Goal: Task Accomplishment & Management: Manage account settings

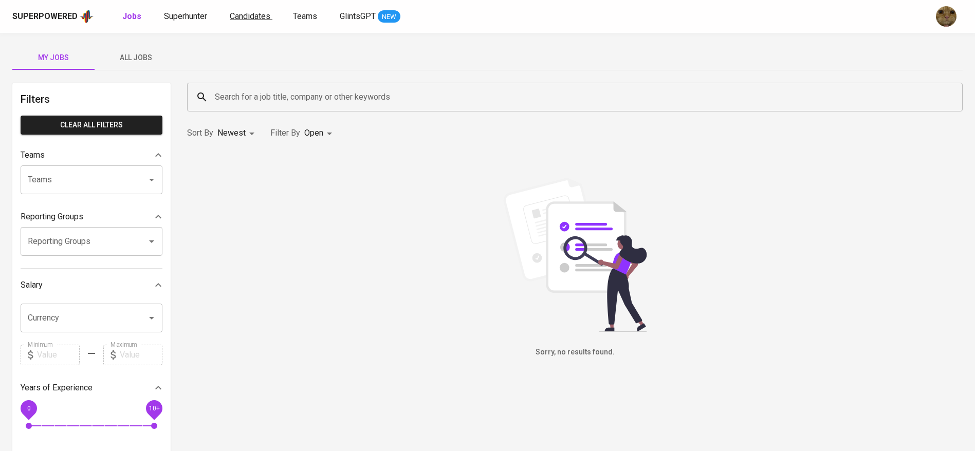
click at [258, 18] on span "Candidates" at bounding box center [250, 16] width 41 height 10
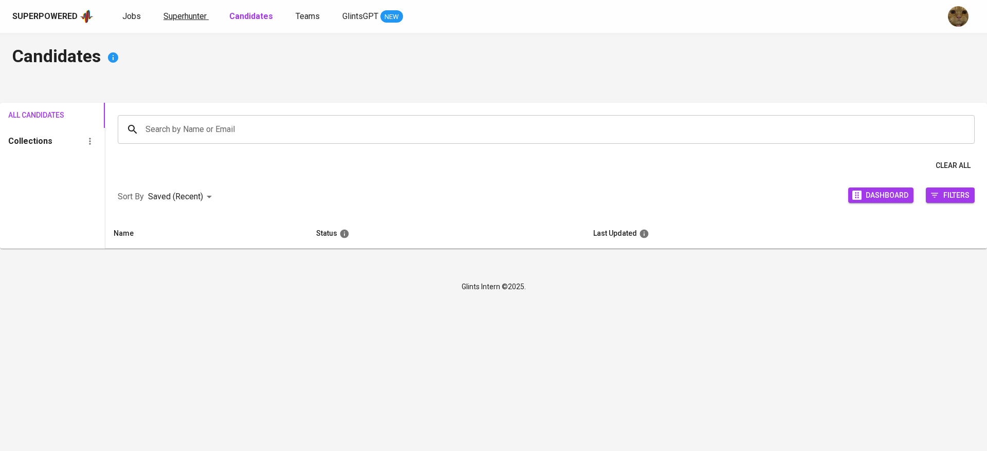
click at [194, 14] on span "Superhunter" at bounding box center [184, 16] width 43 height 10
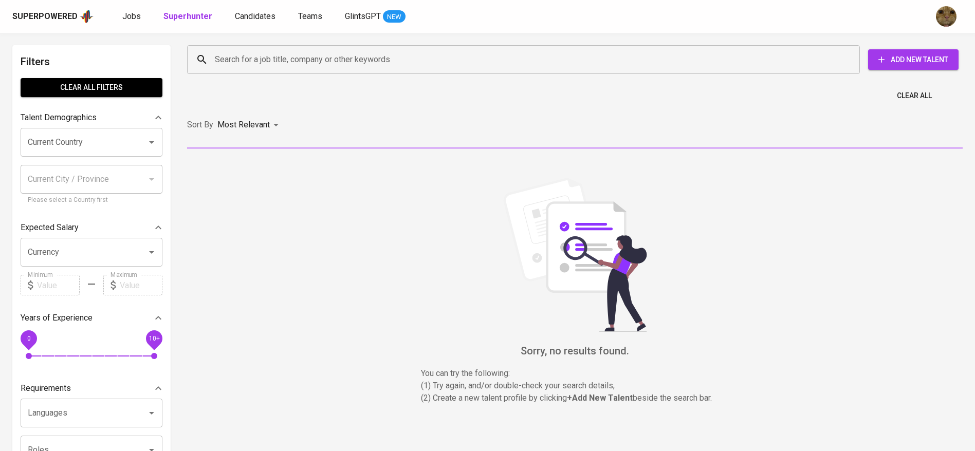
click at [256, 53] on input "Search for a job title, company or other keywords" at bounding box center [526, 60] width 628 height 20
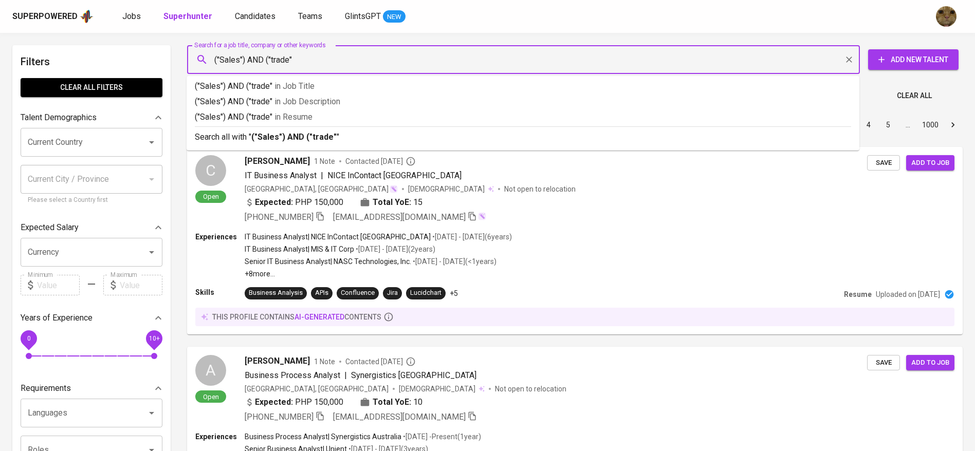
type input "("Sales") AND ("trade")"
click at [248, 113] on p "("Sales") AND ("trade") in Resume" at bounding box center [523, 117] width 656 height 12
click at [724, 432] on div "A Open Abigael Seville 1 Note Contacted 7 days ago Business Process Analyst | S…" at bounding box center [575, 388] width 778 height 85
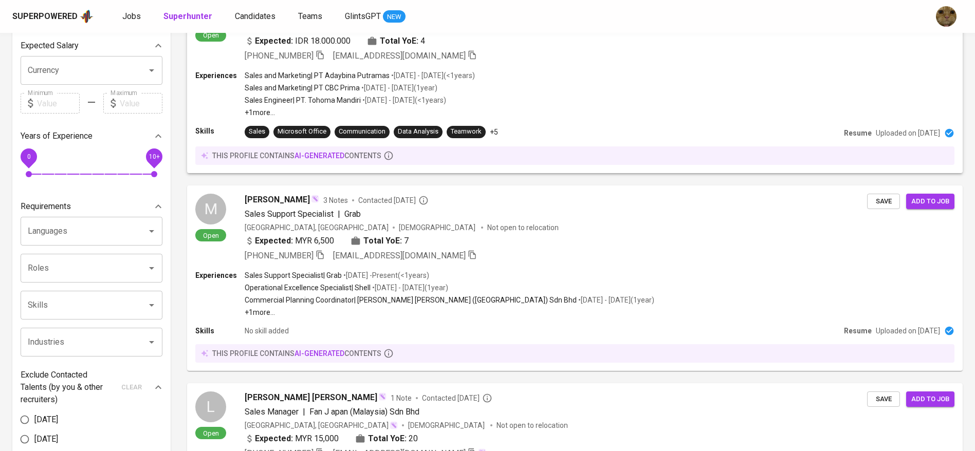
scroll to position [87, 0]
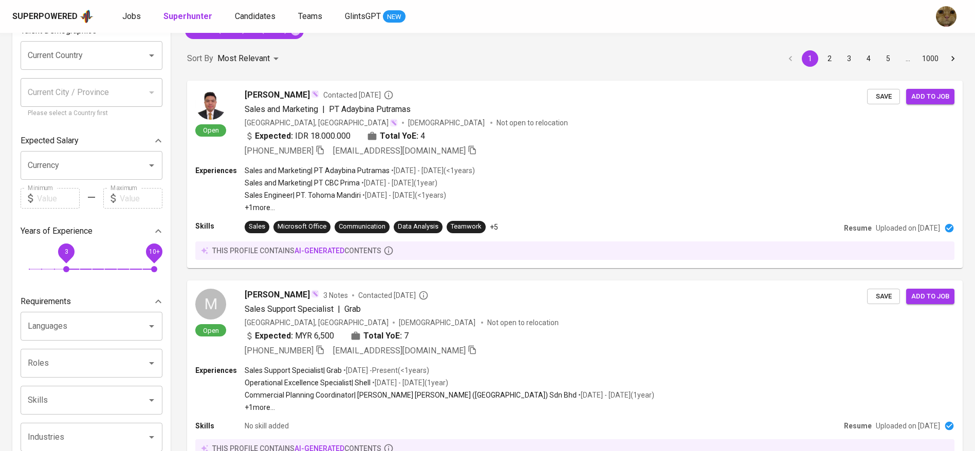
drag, startPoint x: 32, startPoint y: 254, endPoint x: 68, endPoint y: 261, distance: 37.1
click at [68, 261] on span "3" at bounding box center [66, 252] width 23 height 23
click at [142, 256] on span "10+" at bounding box center [153, 252] width 23 height 23
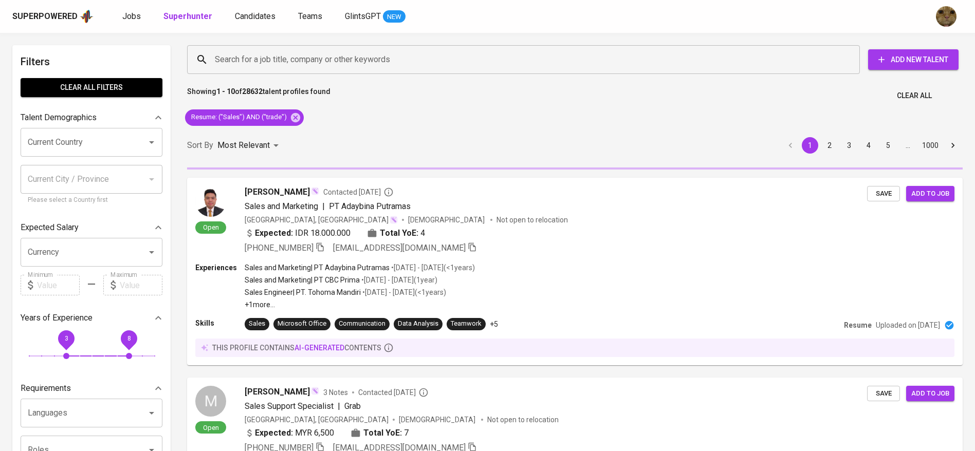
click at [44, 133] on input "Current Country" at bounding box center [77, 143] width 104 height 20
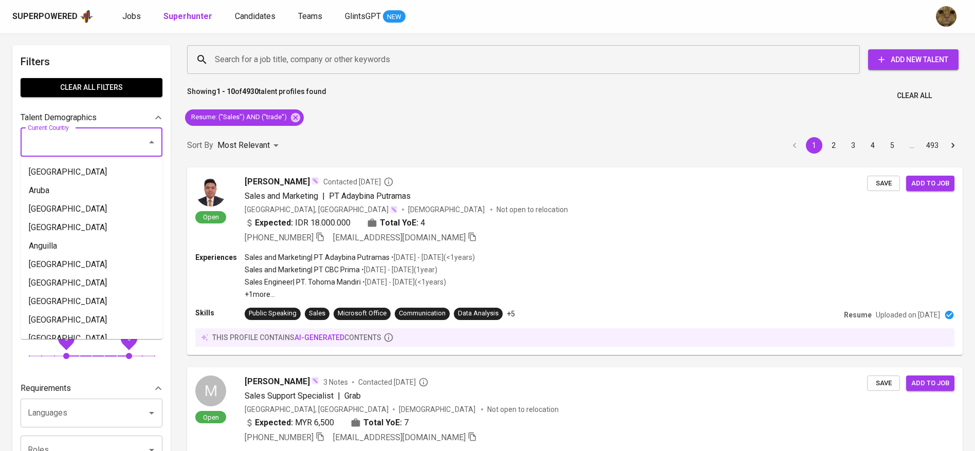
click at [51, 134] on input "Current Country" at bounding box center [77, 143] width 104 height 20
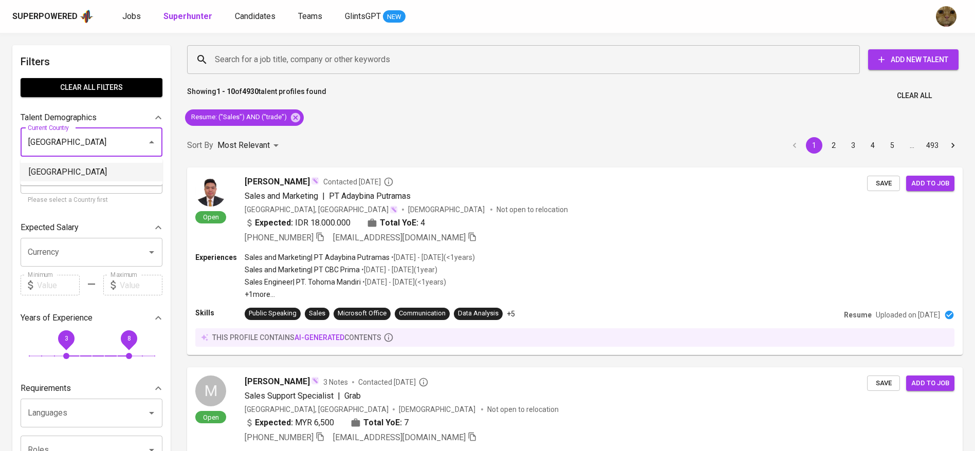
click at [37, 172] on li "[GEOGRAPHIC_DATA]" at bounding box center [92, 172] width 142 height 19
type input "[GEOGRAPHIC_DATA]"
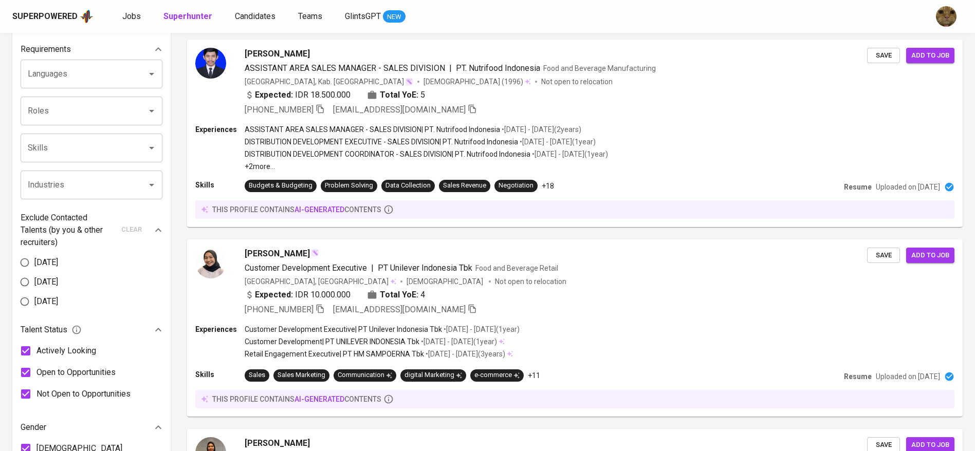
scroll to position [277, 0]
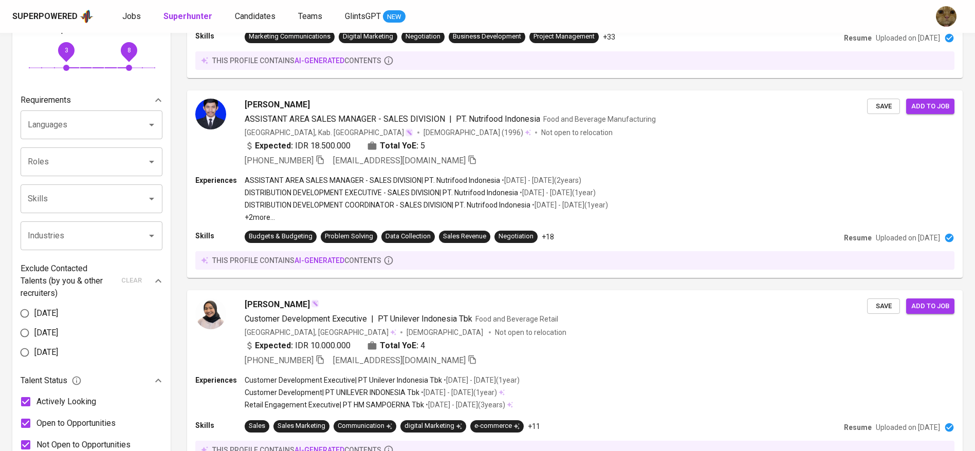
click at [67, 241] on input "Industries" at bounding box center [77, 236] width 104 height 20
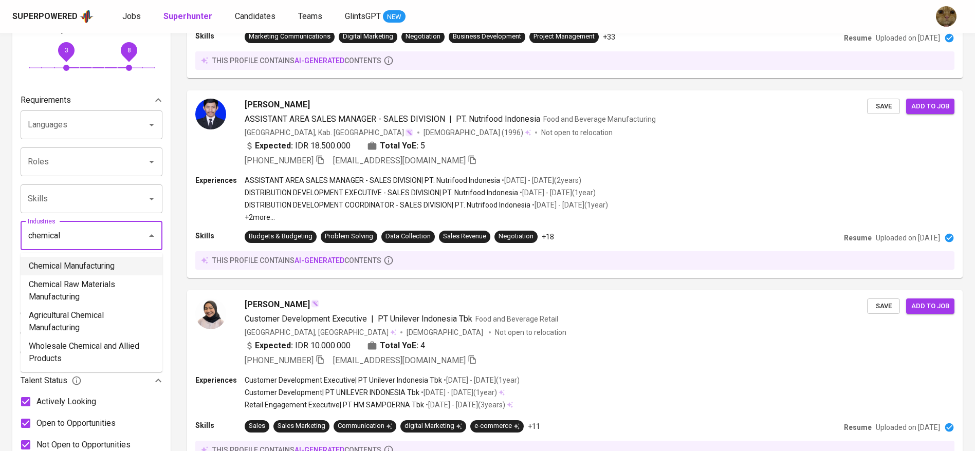
click at [53, 261] on li "Chemical Manufacturing" at bounding box center [92, 266] width 142 height 19
type input "chemical"
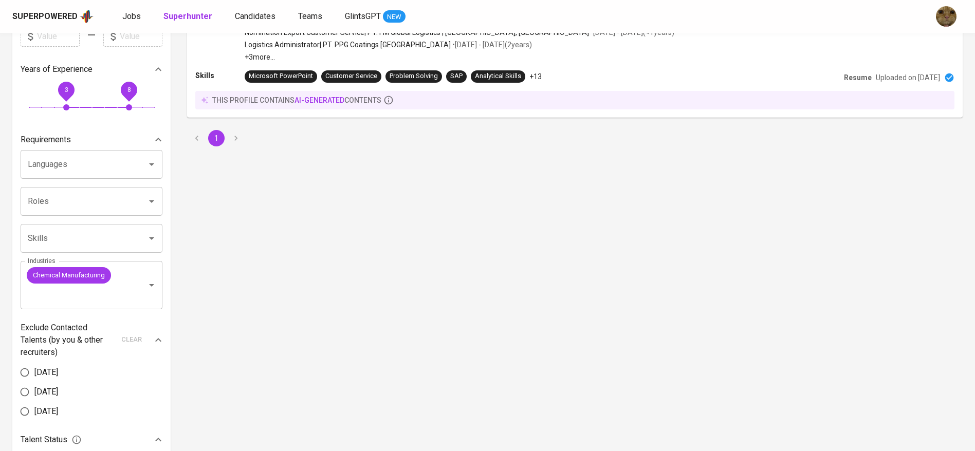
scroll to position [238, 0]
click at [135, 282] on icon "Clear" at bounding box center [138, 284] width 10 height 10
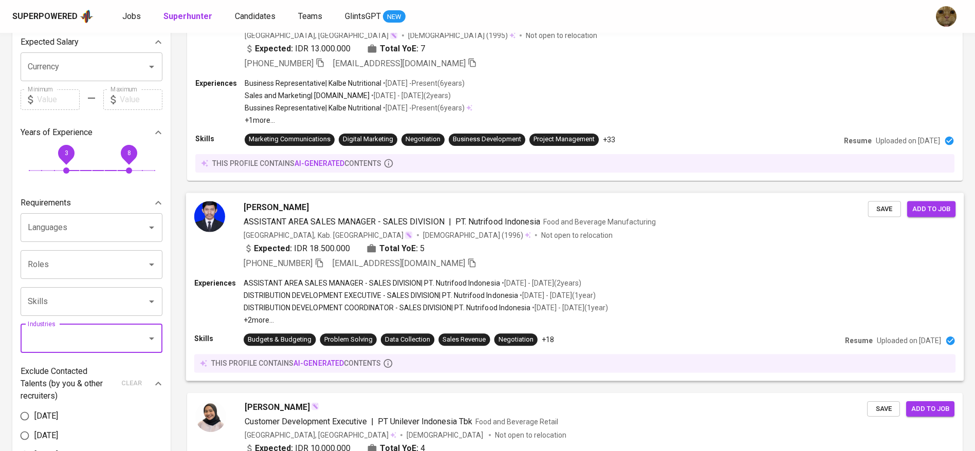
scroll to position [133, 0]
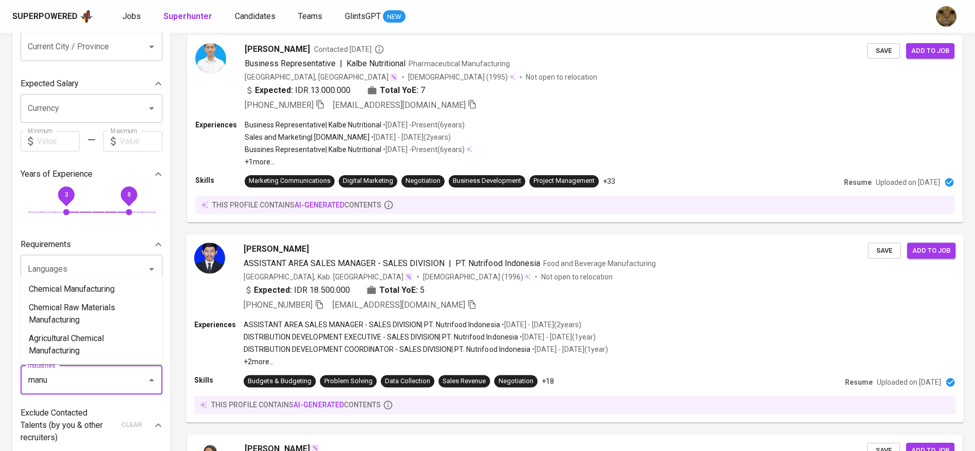
type input "manuf"
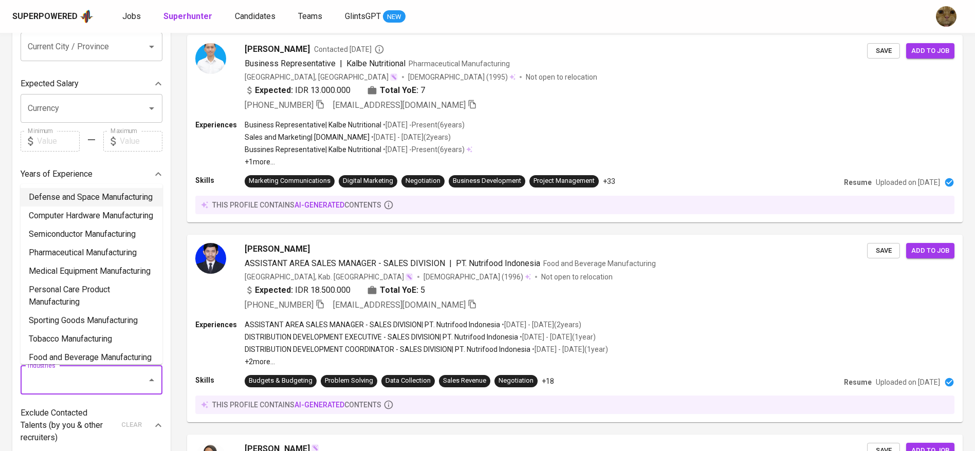
scroll to position [0, 0]
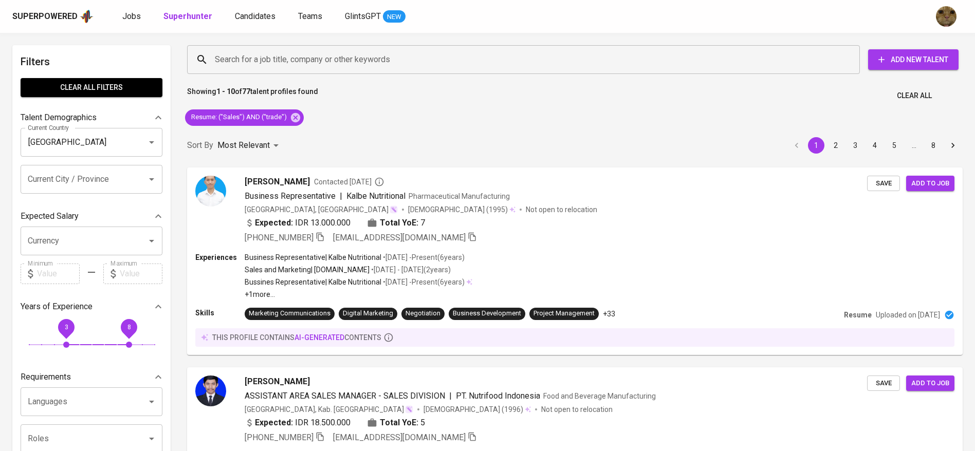
click at [357, 133] on div "Sort By Most Relevant MOST_RELEVANT 1 2 3 4 5 … 8" at bounding box center [575, 145] width 788 height 31
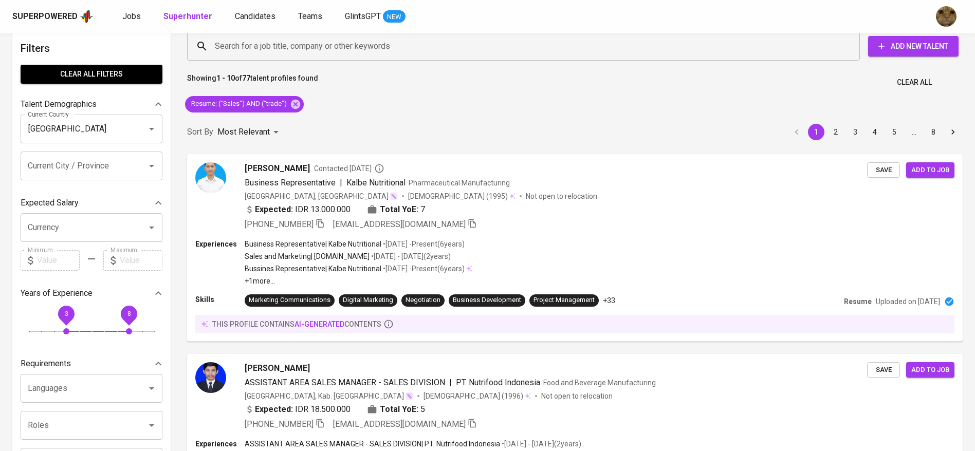
scroll to position [10, 0]
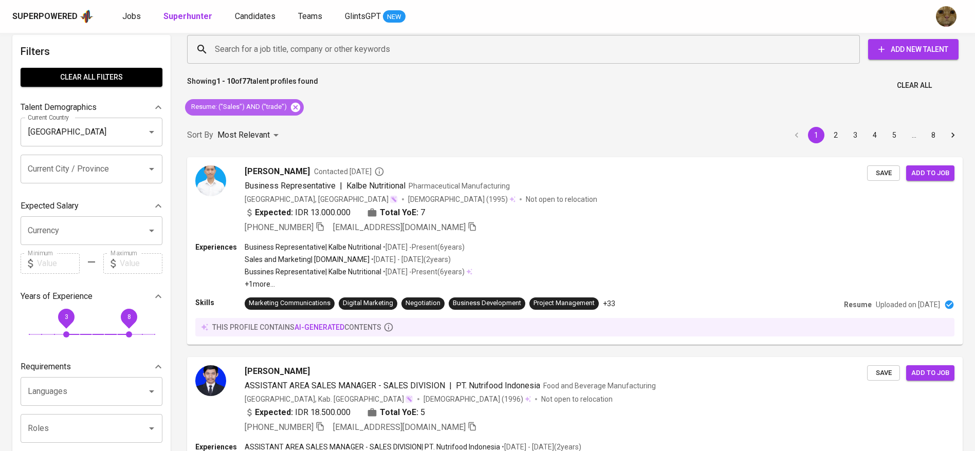
click at [295, 104] on icon at bounding box center [295, 106] width 9 height 9
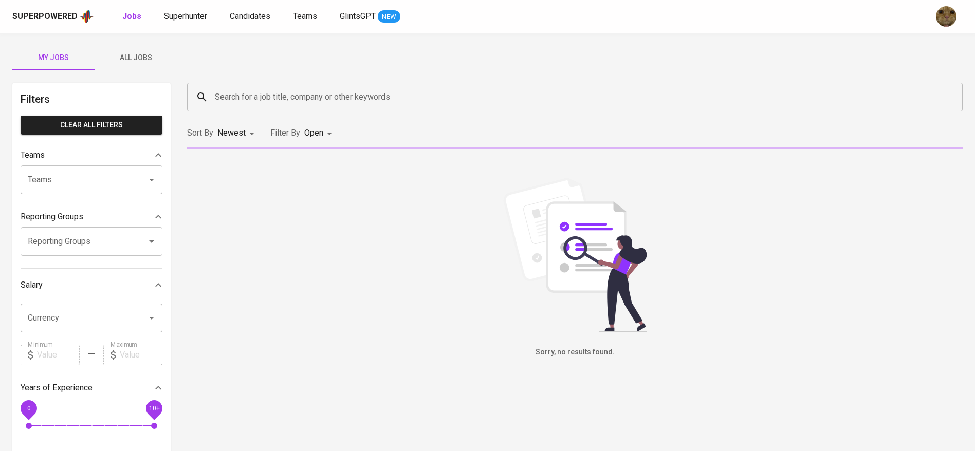
click at [236, 13] on span "Candidates" at bounding box center [250, 16] width 41 height 10
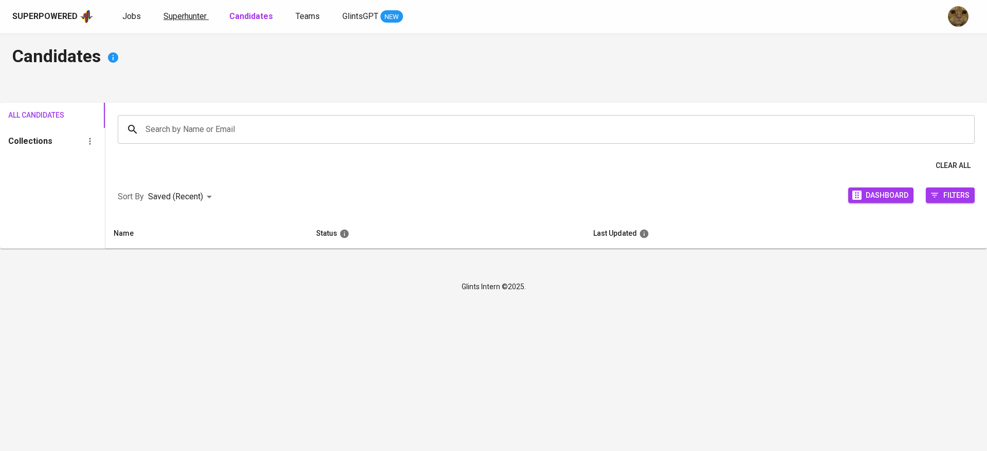
click at [193, 14] on span "Superhunter" at bounding box center [184, 16] width 43 height 10
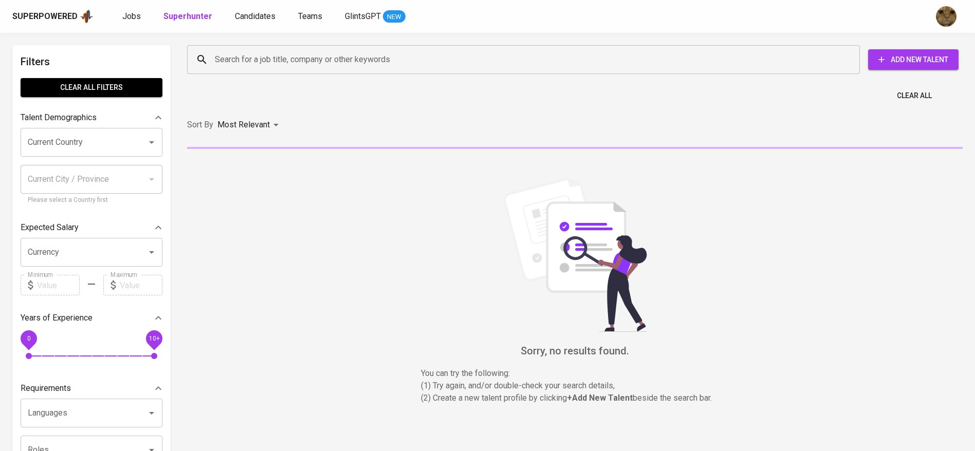
click at [253, 50] on input "Search for a job title, company or other keywords" at bounding box center [526, 60] width 628 height 20
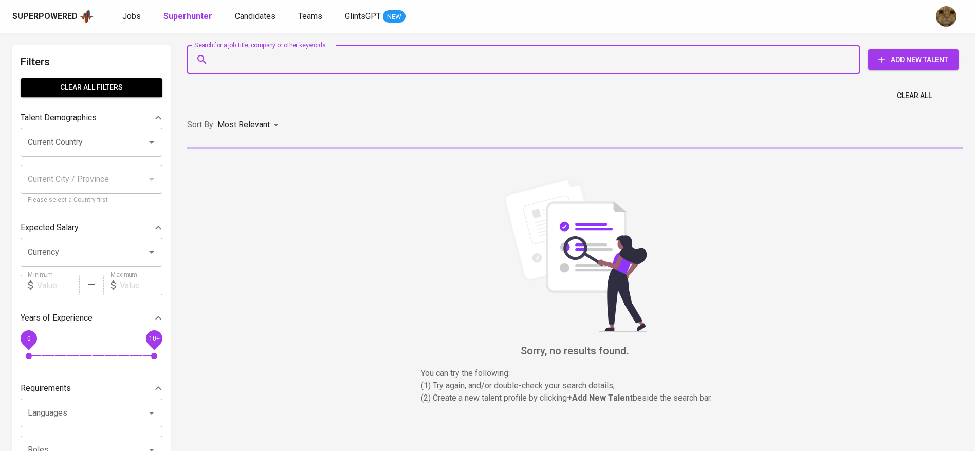
paste input "fauzanmhmd@gmail.com"
type input "fauzanmhmd@gmail.com"
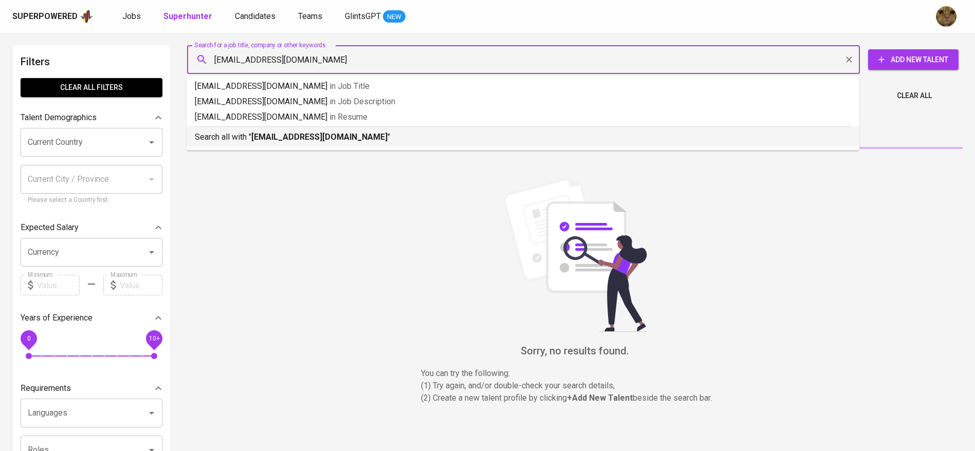
click at [265, 140] on b "fauzanmhmd@gmail.com" at bounding box center [319, 137] width 136 height 10
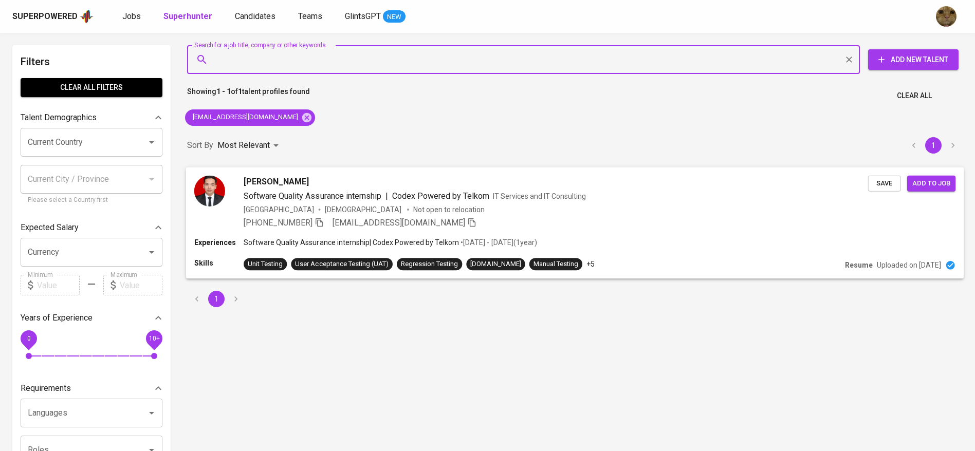
click at [527, 215] on div "Muhammad Nur Fauzan Software Quality Assurance internship | Codex Powered by Te…" at bounding box center [556, 201] width 625 height 53
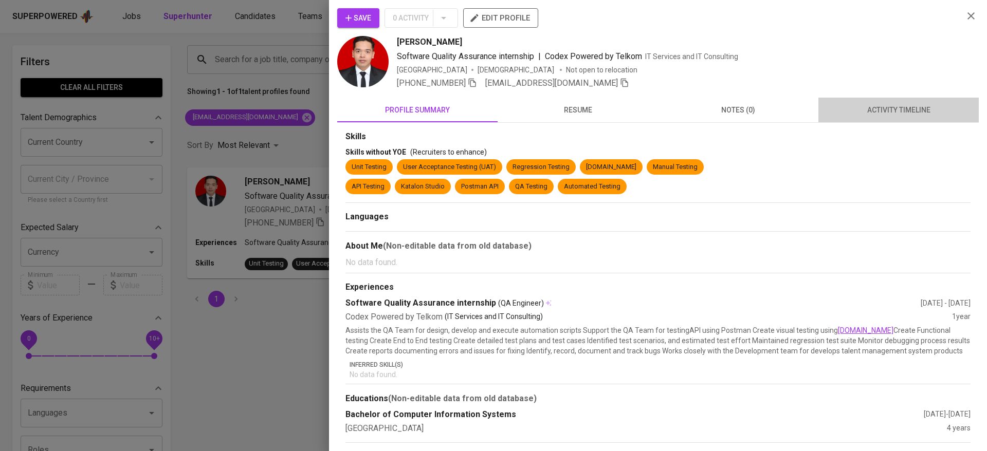
click at [893, 121] on button "activity timeline" at bounding box center [898, 110] width 160 height 25
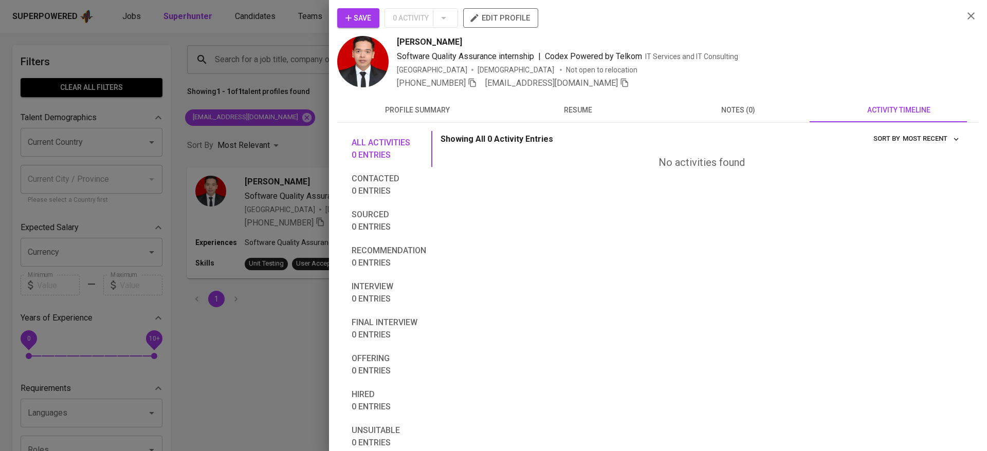
click at [361, 14] on span "Save" at bounding box center [358, 18] width 26 height 13
click at [247, 38] on div at bounding box center [493, 225] width 987 height 451
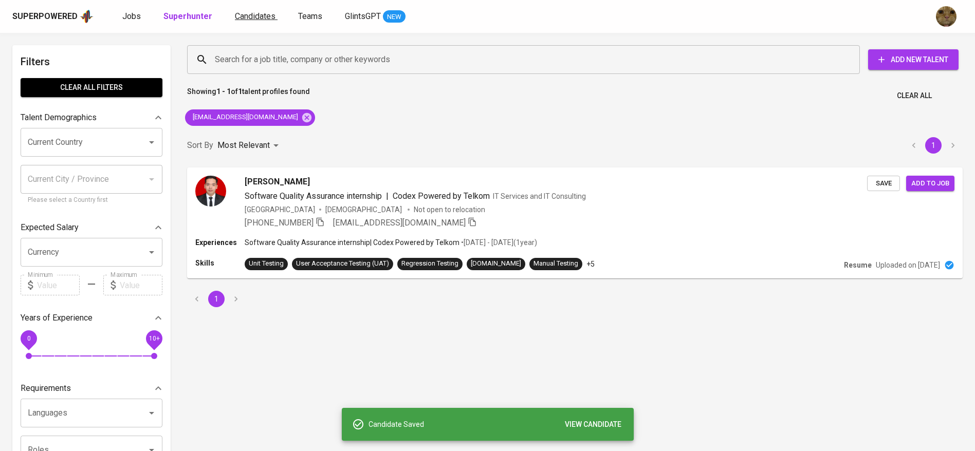
click at [263, 15] on span "Candidates" at bounding box center [255, 16] width 41 height 10
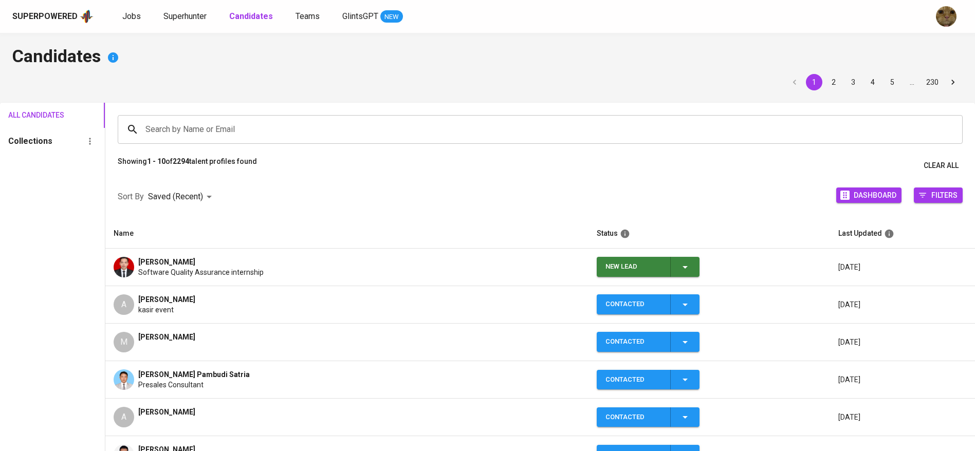
click at [680, 272] on icon "button" at bounding box center [685, 267] width 12 height 12
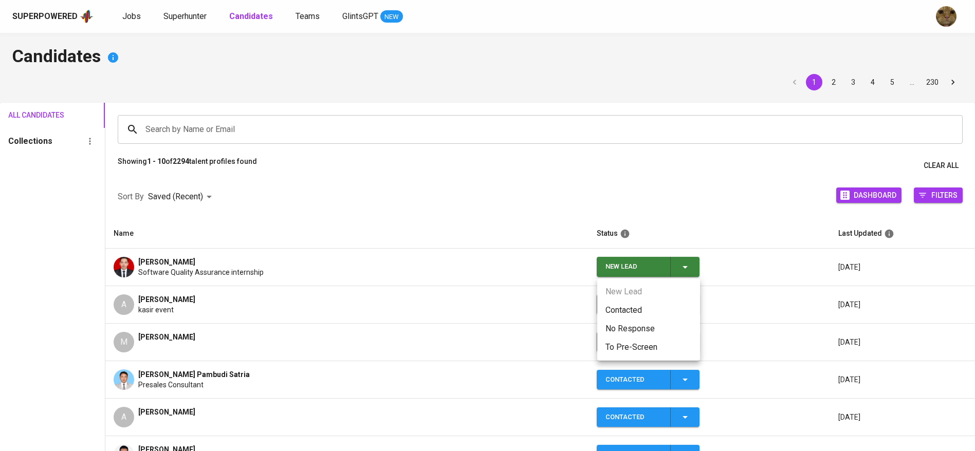
click at [622, 308] on li "Contacted" at bounding box center [648, 310] width 103 height 19
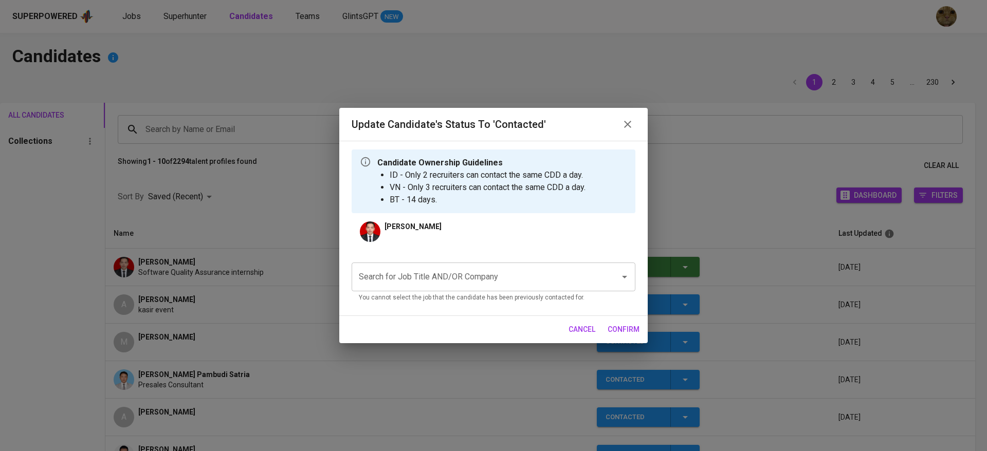
click at [500, 264] on div "Search for Job Title AND/OR Company" at bounding box center [494, 277] width 284 height 29
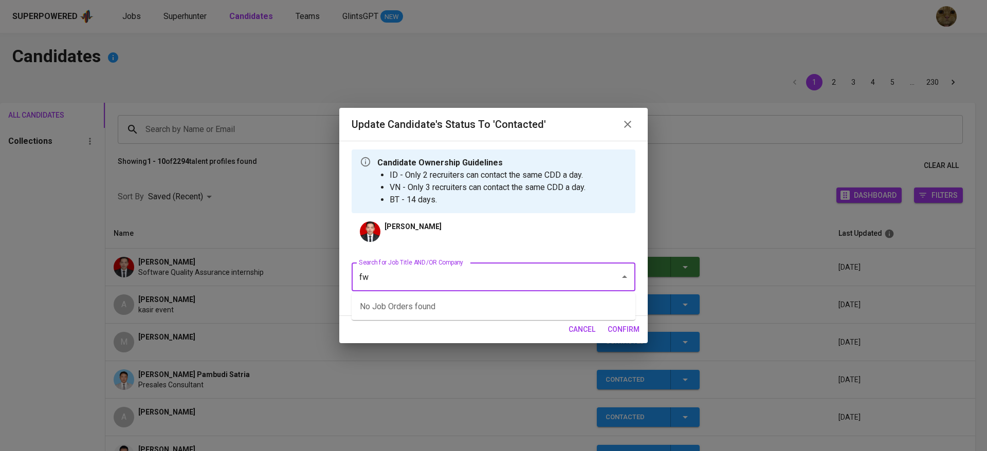
type input "fwd"
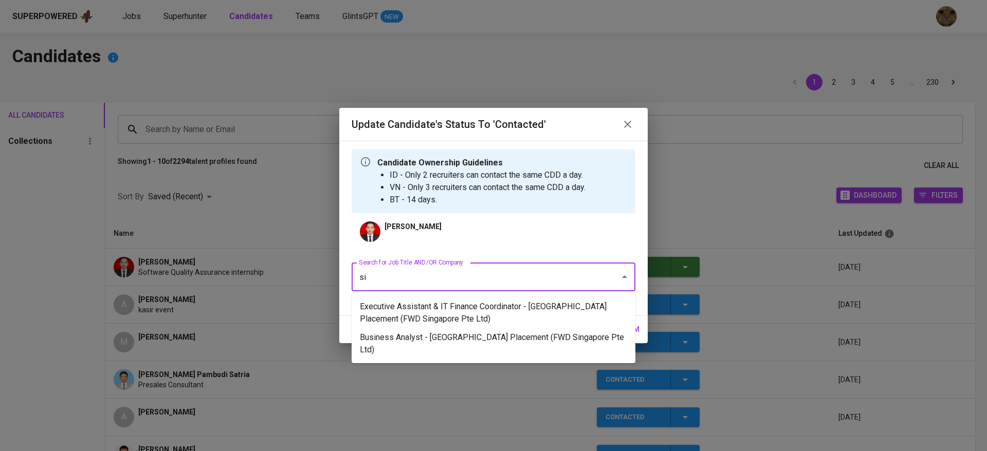
type input "sin"
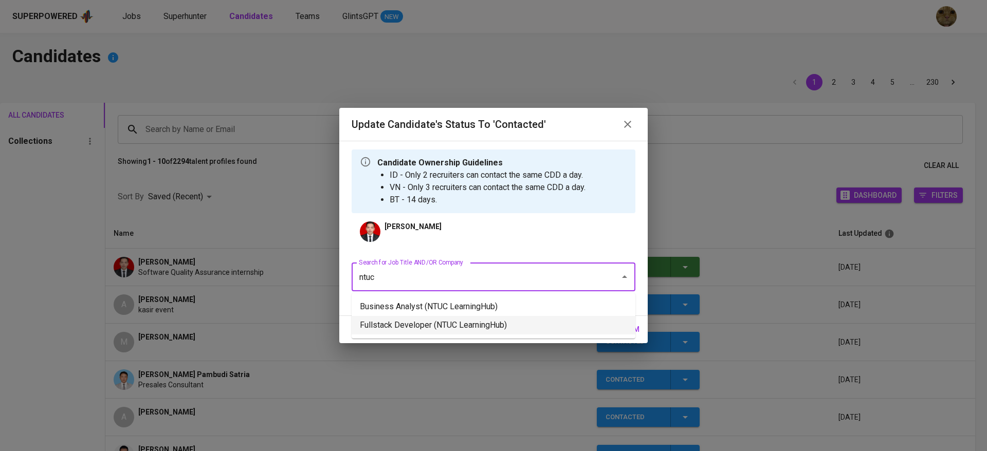
click at [394, 322] on li "Fullstack Developer (NTUC LearningHub)" at bounding box center [494, 325] width 284 height 19
type input "ntuc"
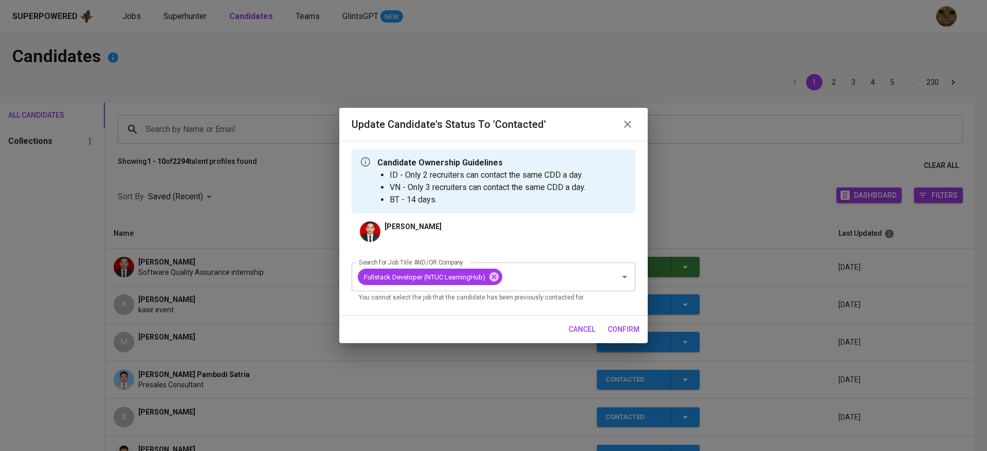
click at [621, 325] on span "confirm" at bounding box center [624, 329] width 32 height 13
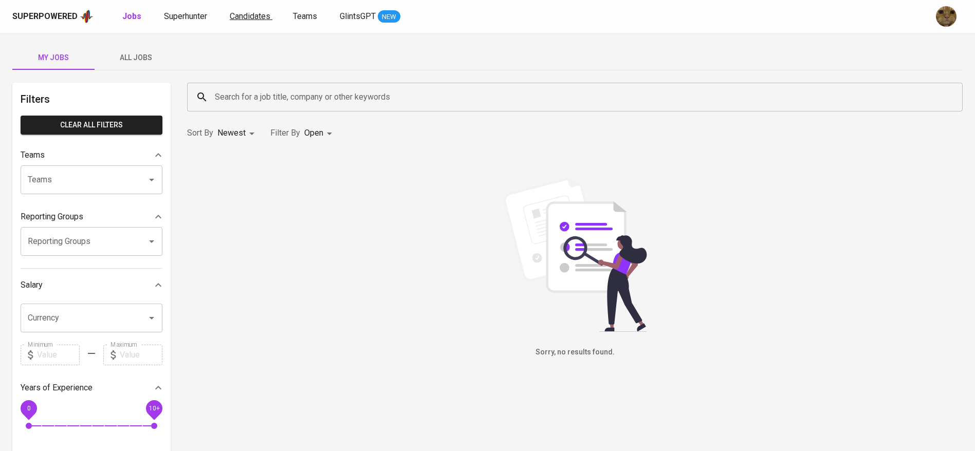
click at [254, 14] on span "Candidates" at bounding box center [250, 16] width 41 height 10
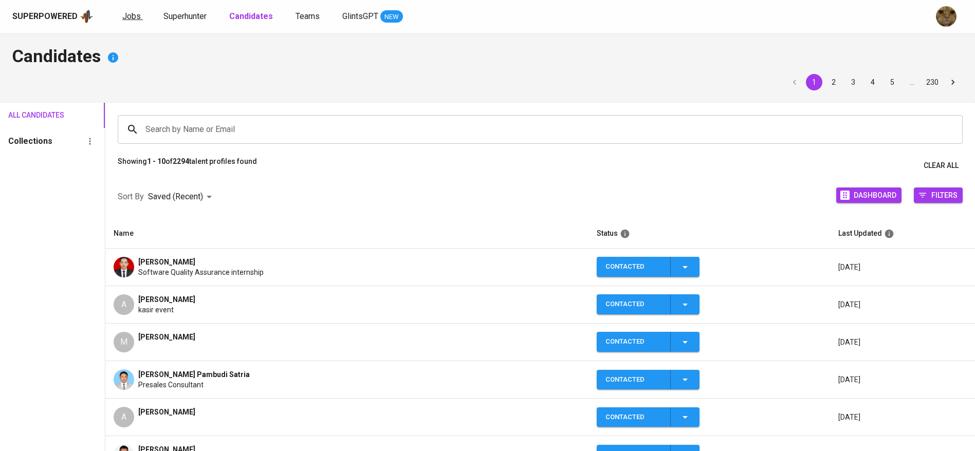
click at [131, 22] on link "Jobs" at bounding box center [132, 16] width 21 height 13
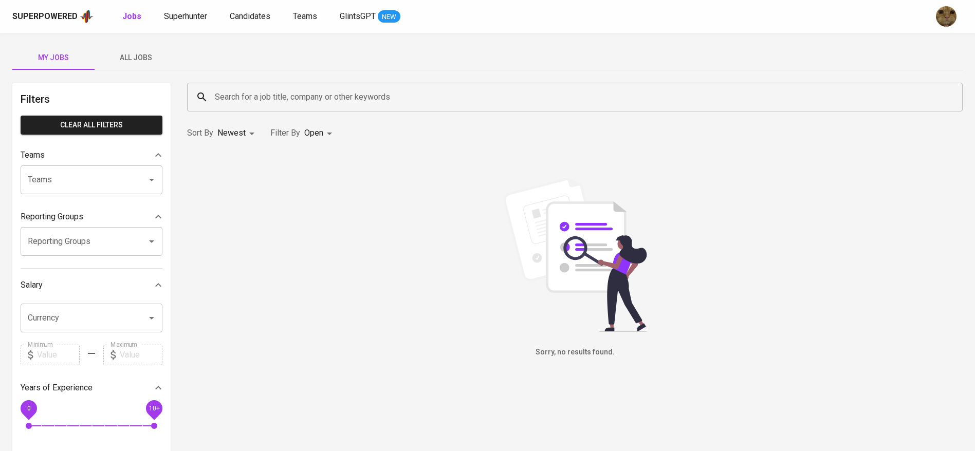
click at [136, 48] on button "All Jobs" at bounding box center [136, 57] width 82 height 25
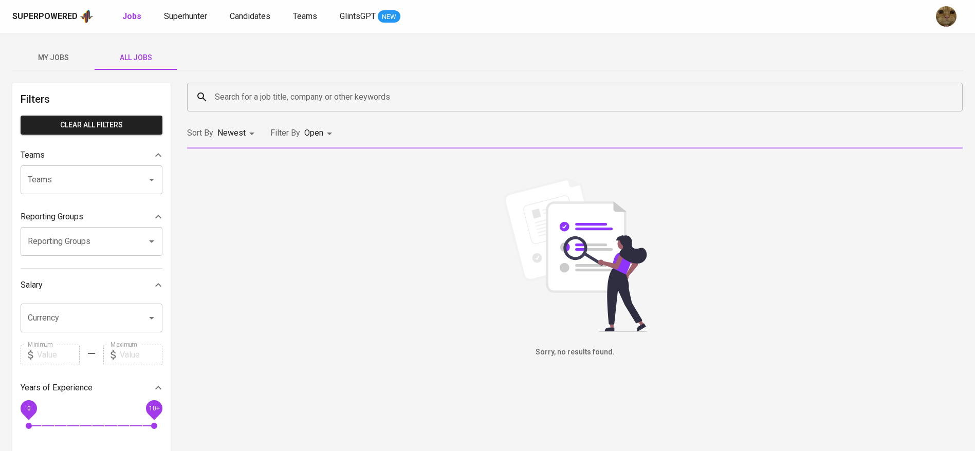
click at [311, 119] on div "Sort By Newest NEWEST Filter By Open OPEN" at bounding box center [575, 133] width 788 height 31
click at [269, 100] on input "Search for a job title, company or other keywords" at bounding box center [577, 97] width 730 height 20
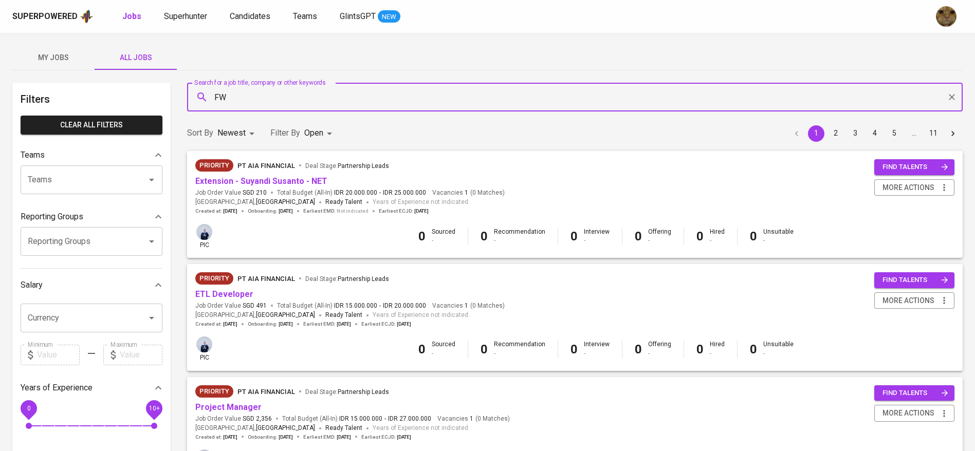
type input "FWD"
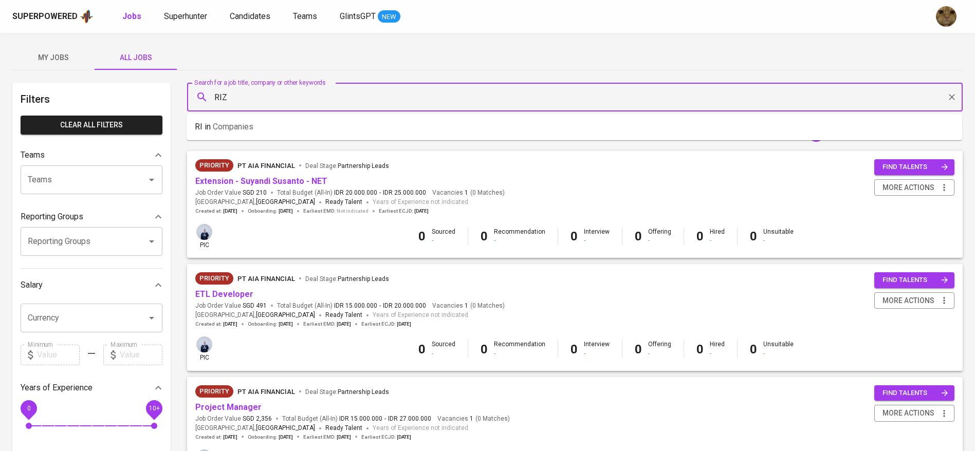
type input "RIZA"
type input "FWD"
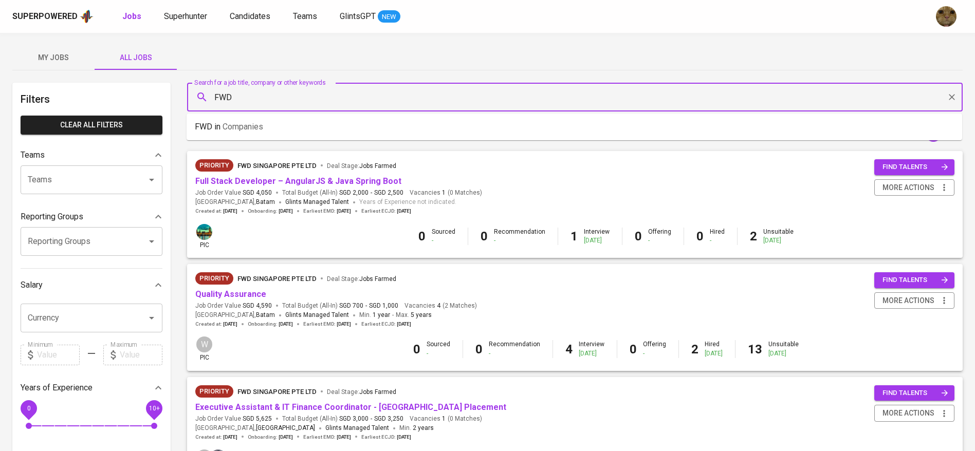
drag, startPoint x: 269, startPoint y: 100, endPoint x: 205, endPoint y: 107, distance: 64.1
click at [205, 107] on div "FWD Search for a job title, company or other keywords" at bounding box center [575, 97] width 776 height 29
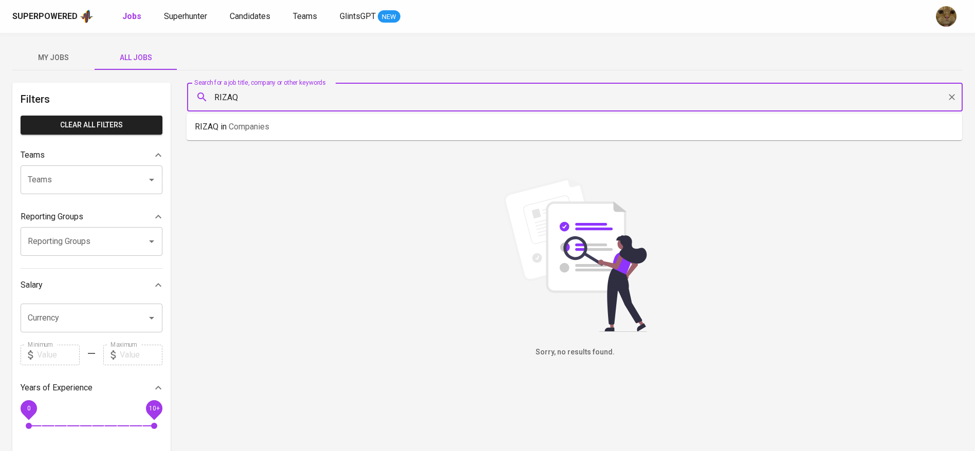
type input "RIZA"
type input "MUAH"
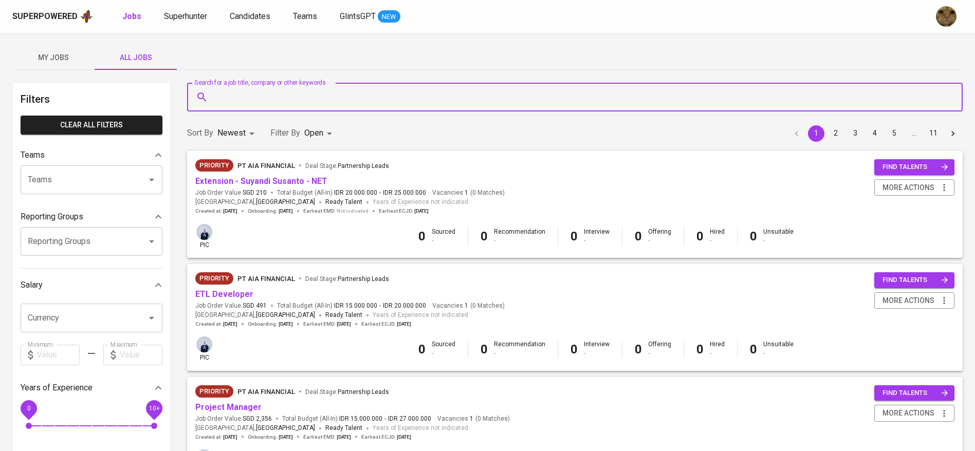
click at [251, 24] on div "Superpowered Jobs Superhunter Candidates Teams GlintsGPT NEW" at bounding box center [487, 16] width 975 height 33
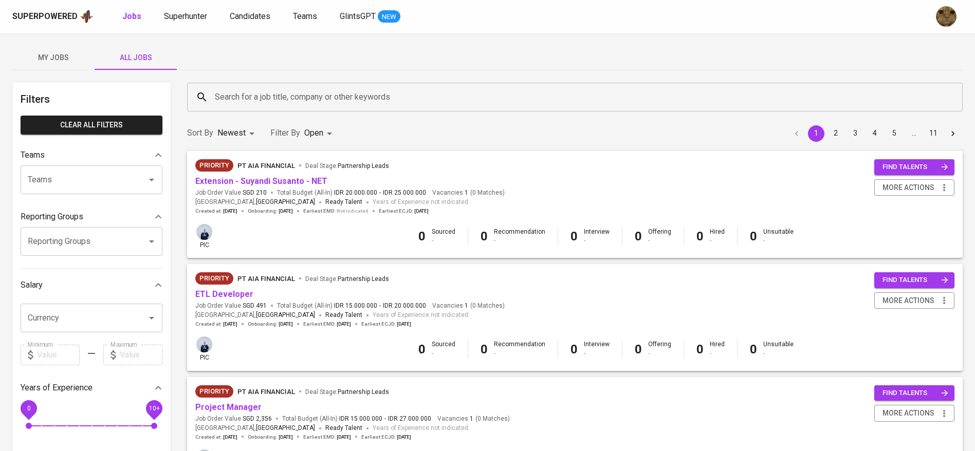
click at [248, 23] on div "Superpowered Jobs Superhunter Candidates Teams GlintsGPT NEW" at bounding box center [471, 16] width 918 height 15
click at [246, 21] on link "Candidates" at bounding box center [251, 16] width 43 height 13
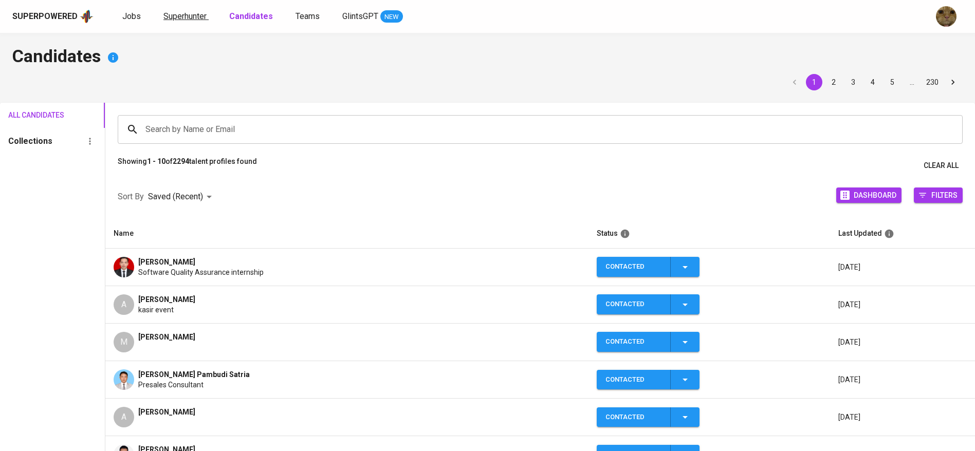
click at [187, 21] on link "Superhunter" at bounding box center [185, 16] width 45 height 13
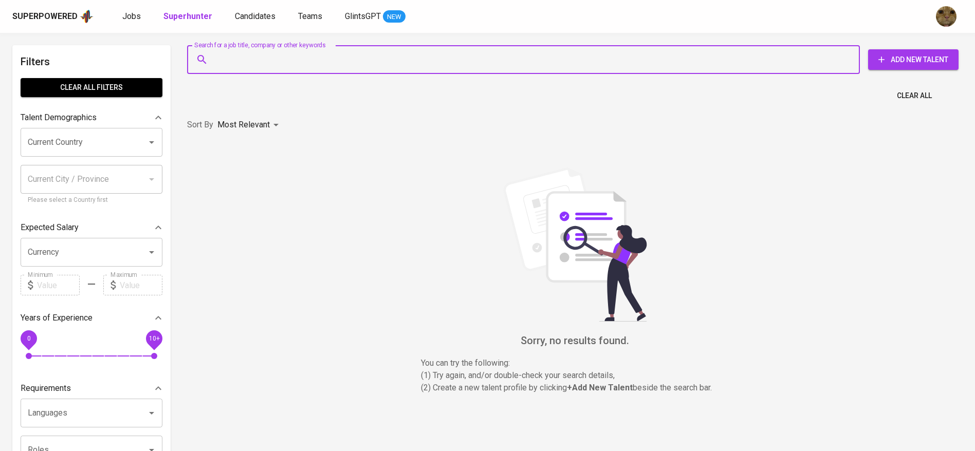
click at [308, 63] on input "Search for a job title, company or other keywords" at bounding box center [526, 60] width 628 height 20
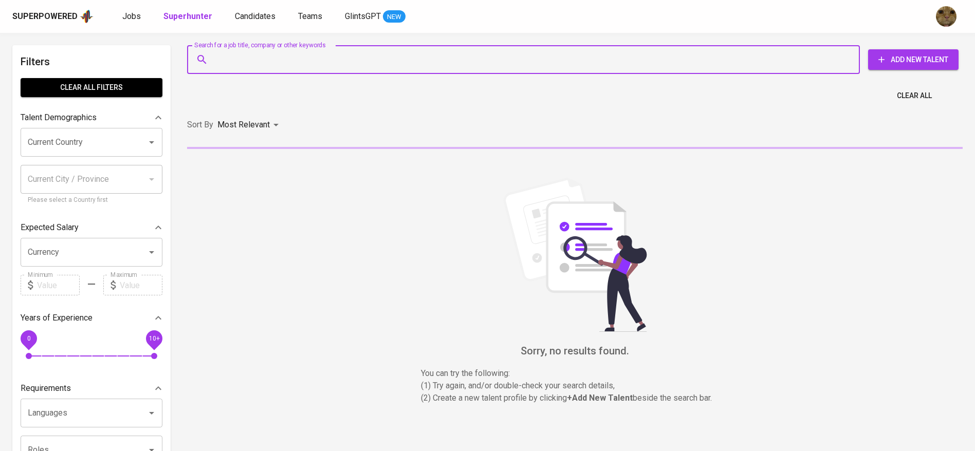
paste input "dzakdzak03@gmail.com"
type input "dzakdzak03@gmail.com"
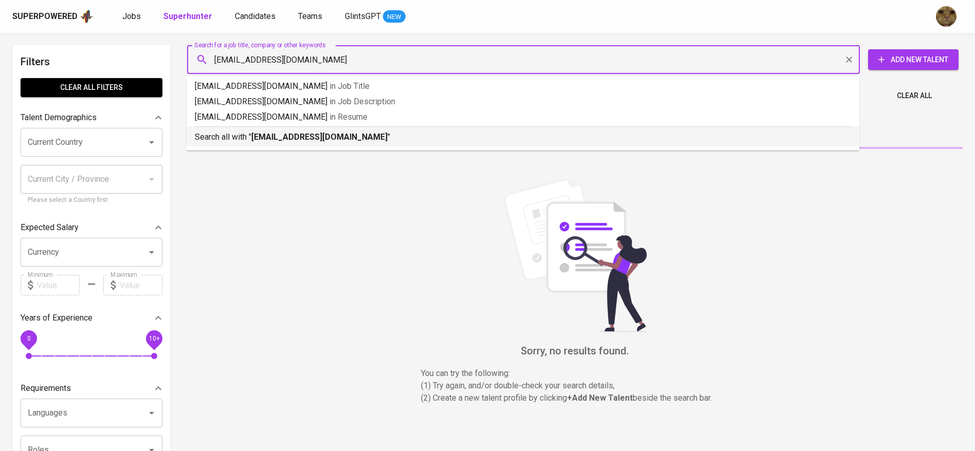
click at [266, 139] on b "dzakdzak03@gmail.com" at bounding box center [319, 137] width 136 height 10
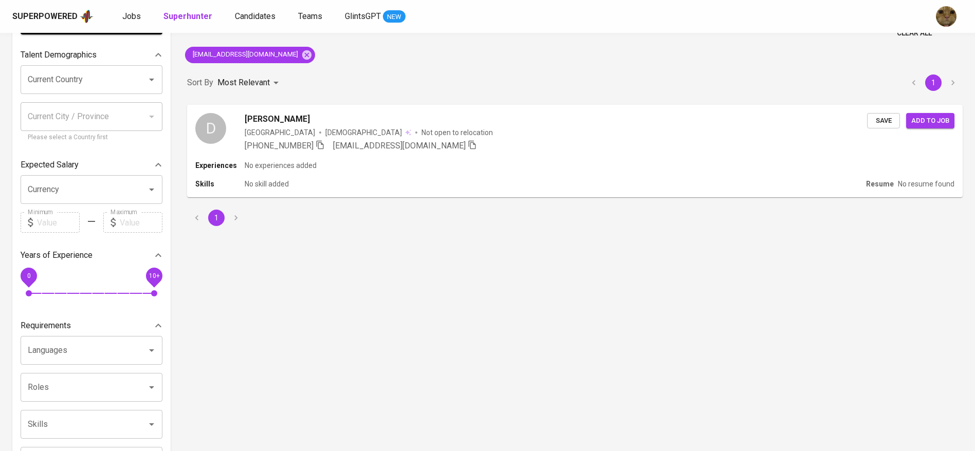
scroll to position [64, 0]
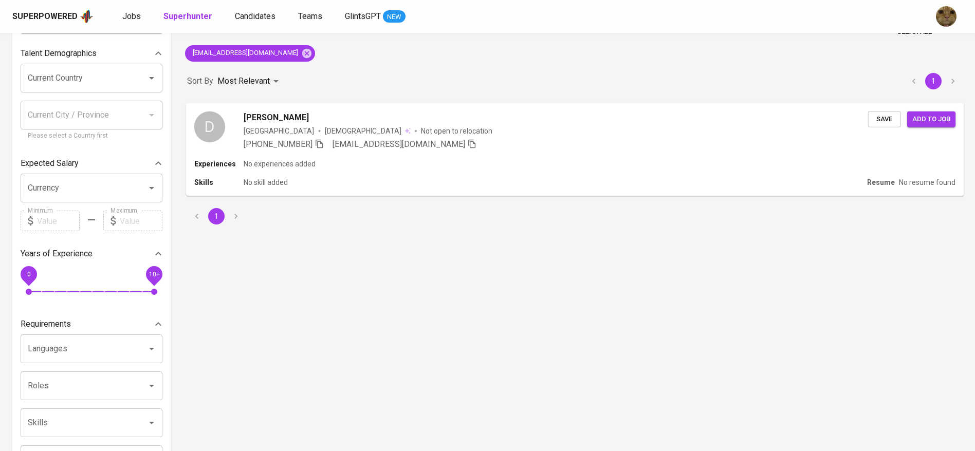
click at [524, 174] on div "Experiences No experiences added Skills No skill added Resume No resume found" at bounding box center [575, 177] width 778 height 37
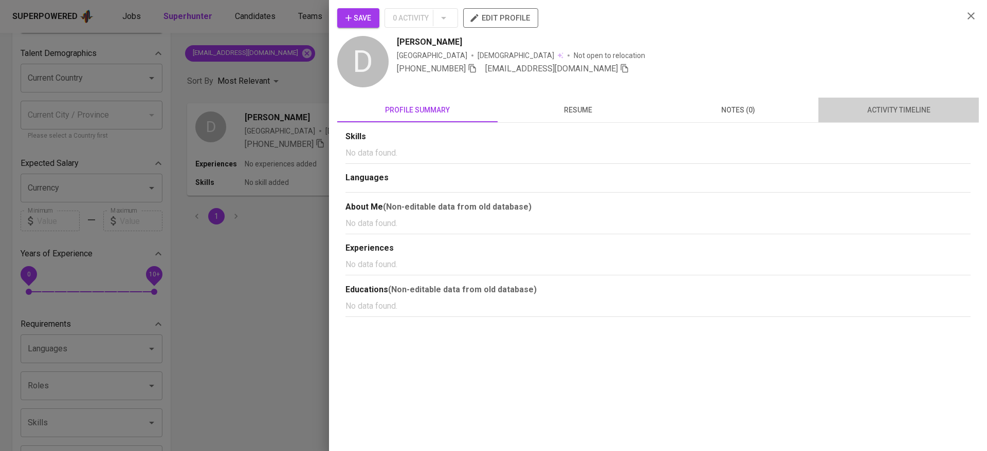
click at [906, 106] on span "activity timeline" at bounding box center [898, 110] width 148 height 13
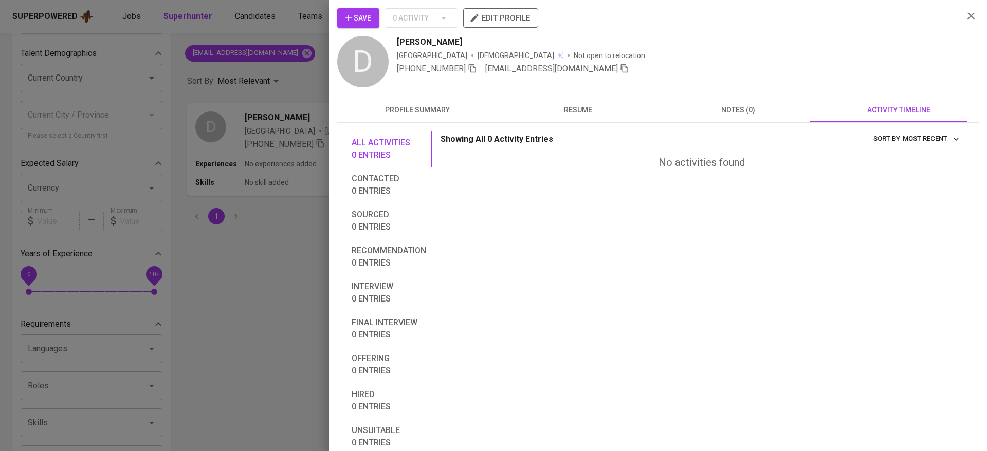
click at [355, 22] on span "Save" at bounding box center [358, 18] width 26 height 13
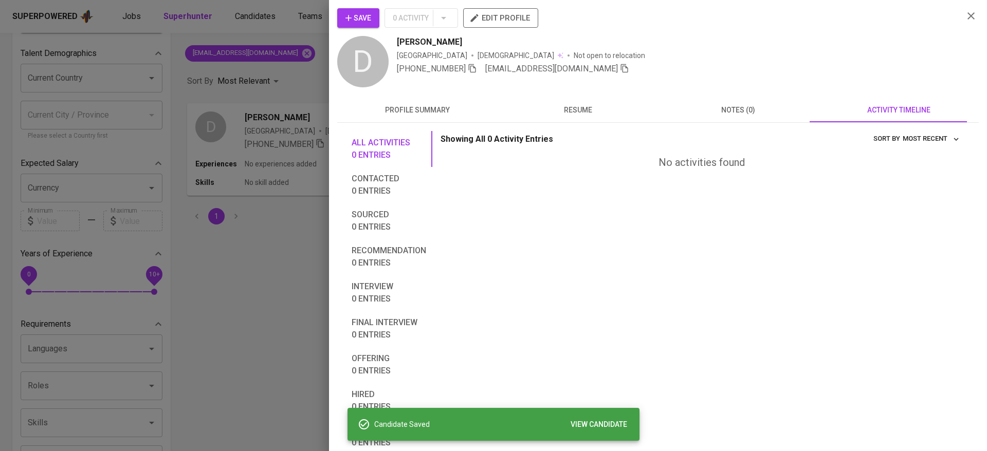
click at [290, 42] on div at bounding box center [493, 225] width 987 height 451
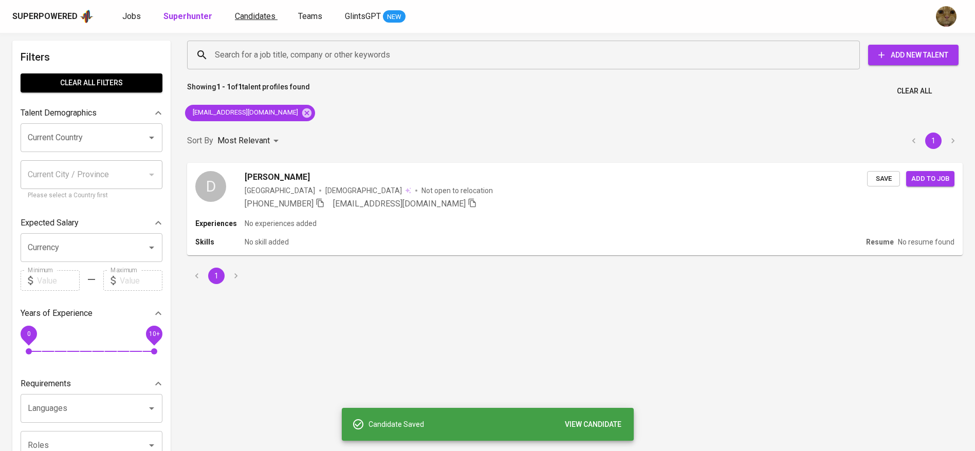
scroll to position [4, 0]
click at [240, 6] on div "Superpowered Jobs Superhunter Candidates Teams GlintsGPT NEW" at bounding box center [487, 16] width 975 height 33
click at [237, 8] on div "Superpowered Jobs Superhunter Candidates Teams GlintsGPT NEW" at bounding box center [487, 16] width 975 height 33
click at [235, 10] on link "Candidates" at bounding box center [256, 16] width 43 height 13
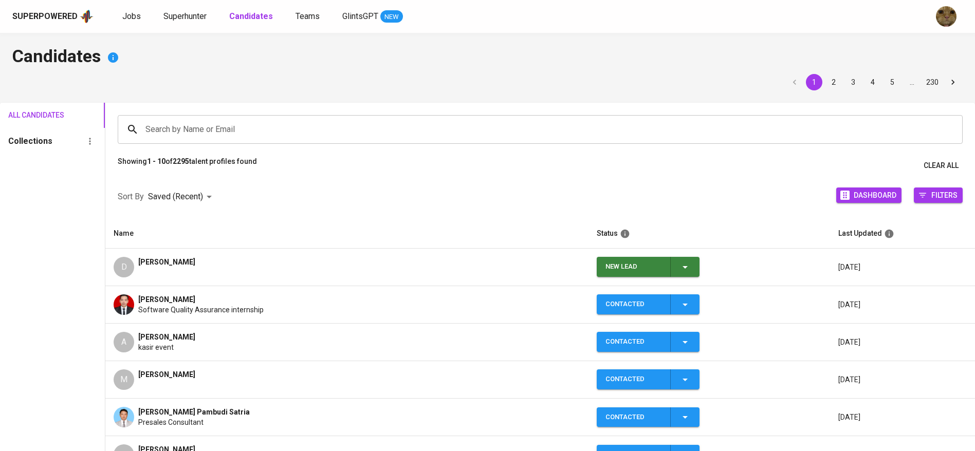
scroll to position [117, 0]
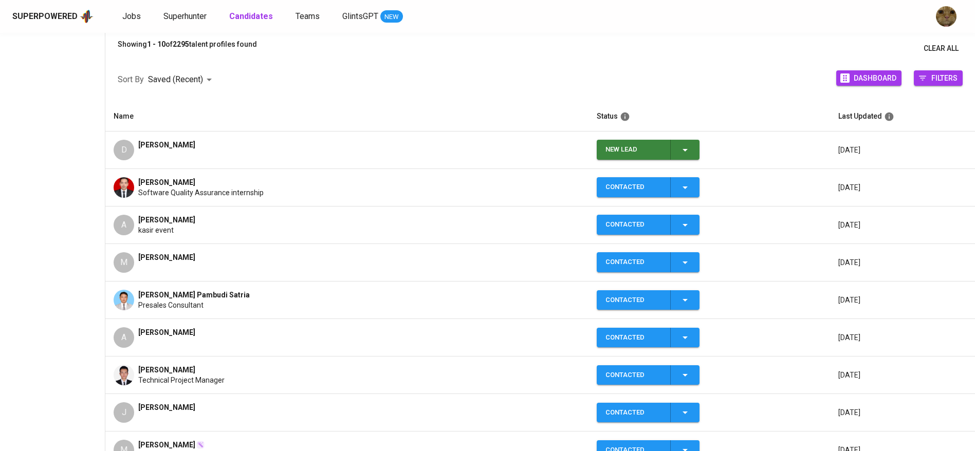
click at [684, 148] on icon "button" at bounding box center [685, 150] width 12 height 12
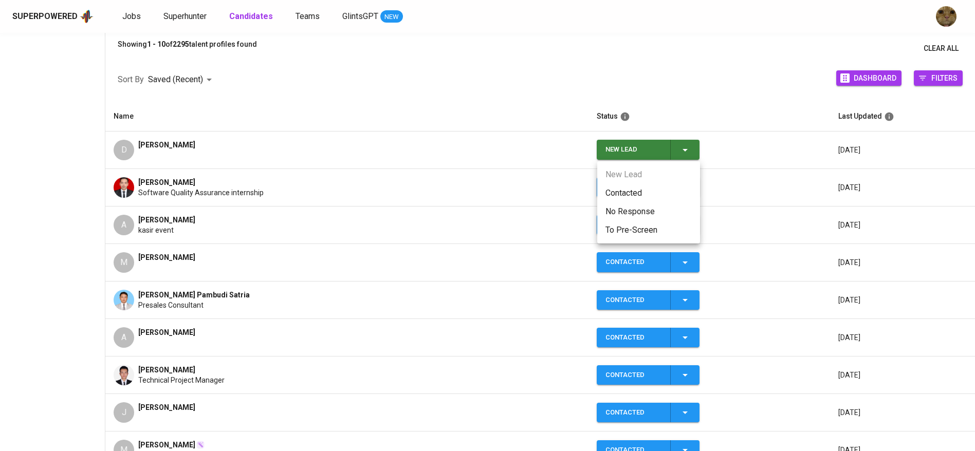
click at [625, 187] on li "Contacted" at bounding box center [648, 193] width 103 height 19
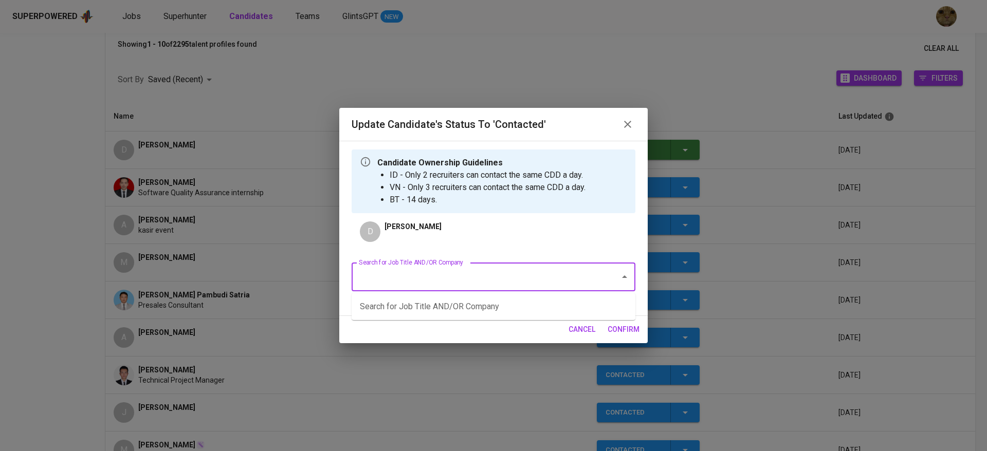
click at [419, 284] on input "Search for Job Title AND/OR Company" at bounding box center [479, 277] width 246 height 20
type input "fwd"
type input "qa"
type input "fwd"
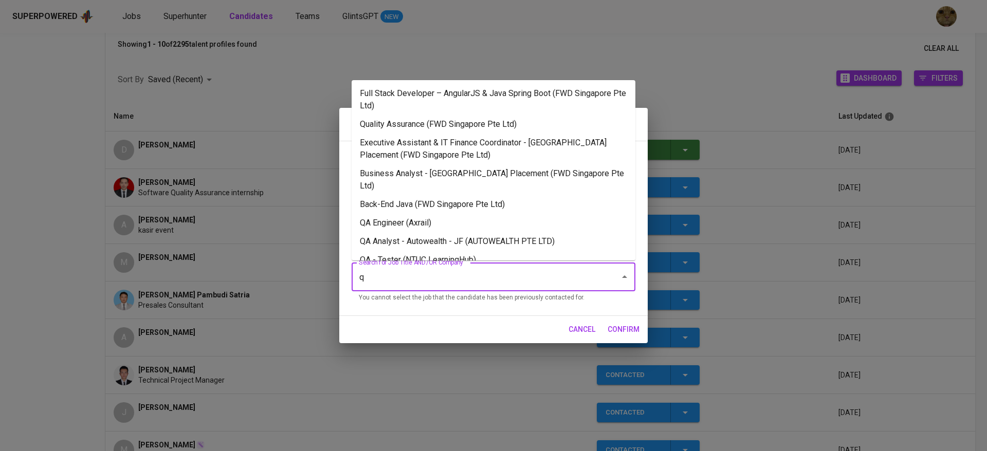
type input "qa"
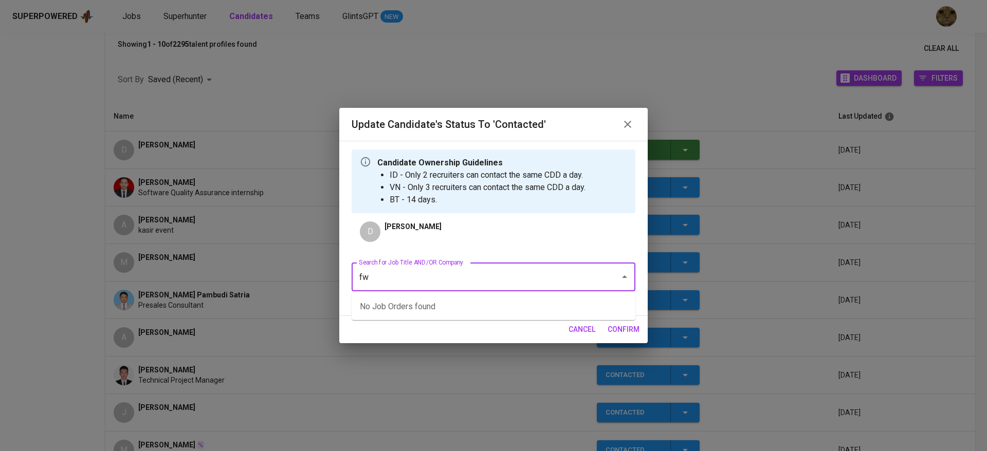
type input "fwd"
click at [397, 305] on li "Quality Assurance (FWD Singapore Pte Ltd)" at bounding box center [494, 307] width 284 height 19
type input "qualit"
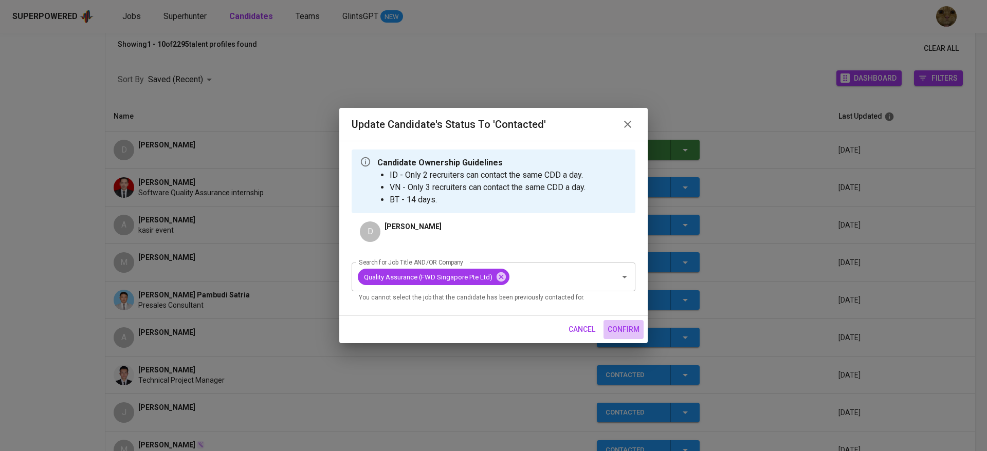
click at [616, 326] on span "confirm" at bounding box center [624, 329] width 32 height 13
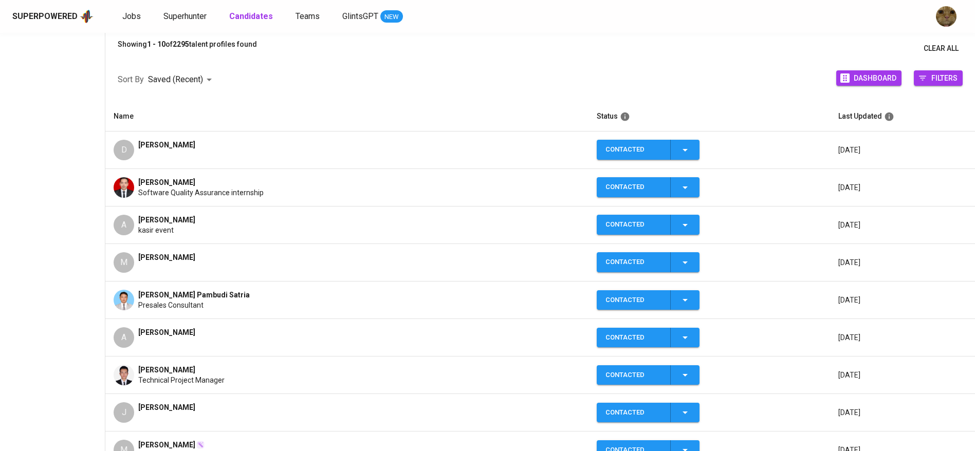
click at [180, 150] on div "Dzaki Ahmad Fardian" at bounding box center [166, 150] width 57 height 21
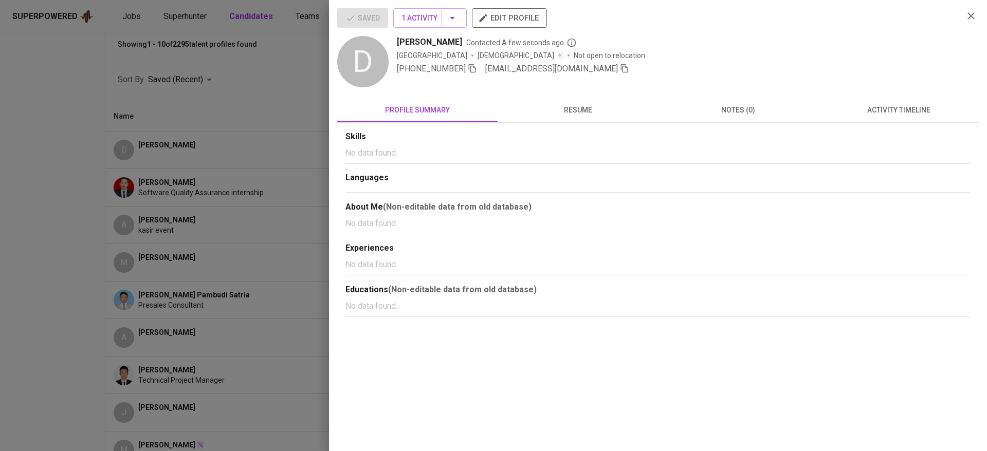
click at [480, 69] on div "+62 812-9231-4292 dzakdzak03@gmail.com" at bounding box center [513, 69] width 232 height 12
click at [480, 71] on div "+62 812-9231-4292 dzakdzak03@gmail.com" at bounding box center [513, 69] width 232 height 12
click at [472, 70] on icon "button" at bounding box center [472, 68] width 9 height 9
click at [289, 150] on div at bounding box center [493, 225] width 987 height 451
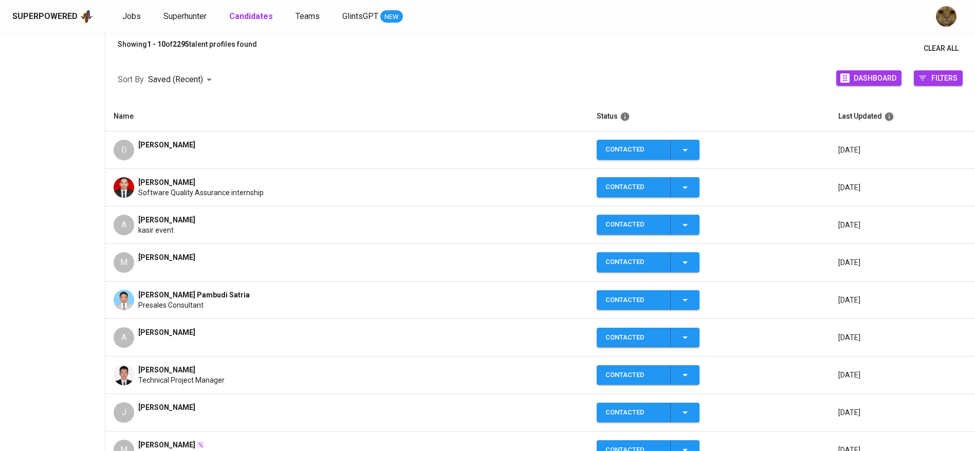
click at [120, 24] on div "Superpowered Jobs Superhunter Candidates Teams GlintsGPT NEW" at bounding box center [471, 16] width 918 height 15
click at [132, 13] on span "Jobs" at bounding box center [131, 16] width 19 height 10
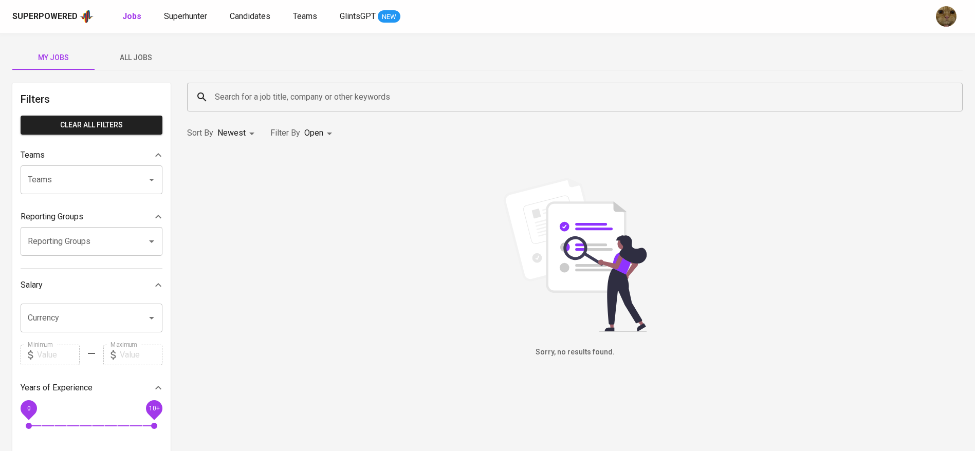
drag, startPoint x: 136, startPoint y: 62, endPoint x: 236, endPoint y: 99, distance: 106.4
click at [136, 62] on span "All Jobs" at bounding box center [136, 57] width 70 height 13
click at [236, 99] on input "Search for a job title, company or other keywords" at bounding box center [577, 97] width 730 height 20
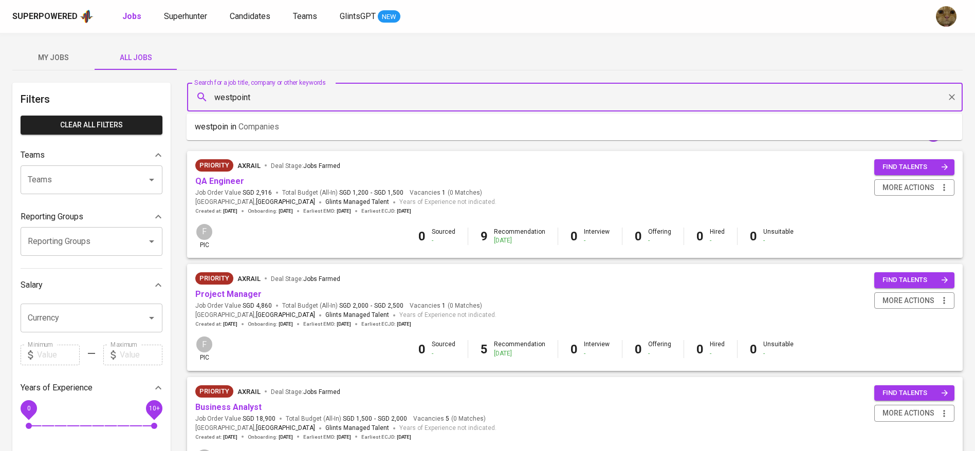
type input "westpoint"
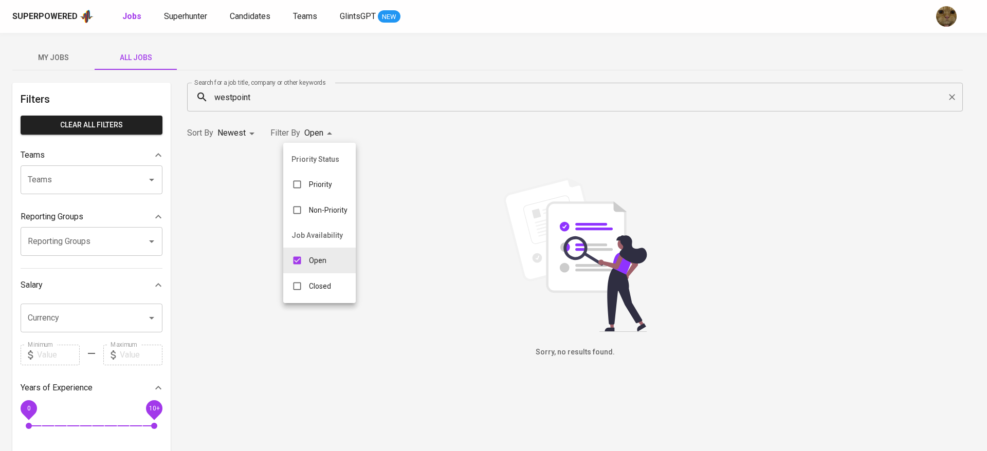
click at [325, 127] on body "Superpowered Jobs Superhunter Candidates Teams GlintsGPT NEW My Jobs All Jobs F…" at bounding box center [493, 351] width 987 height 702
click at [303, 288] on input "checkbox" at bounding box center [297, 287] width 20 height 20
checkbox input "true"
type input "OPEN,CLOSE"
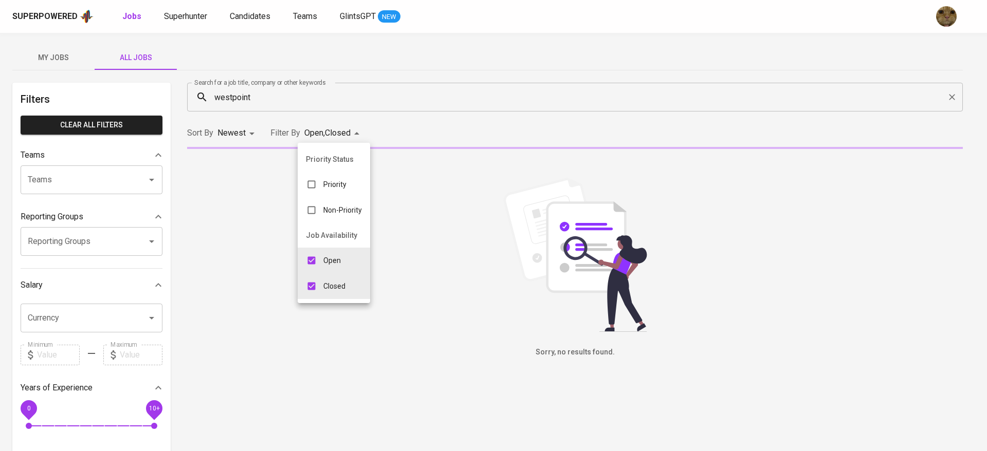
click at [431, 131] on div at bounding box center [493, 225] width 987 height 451
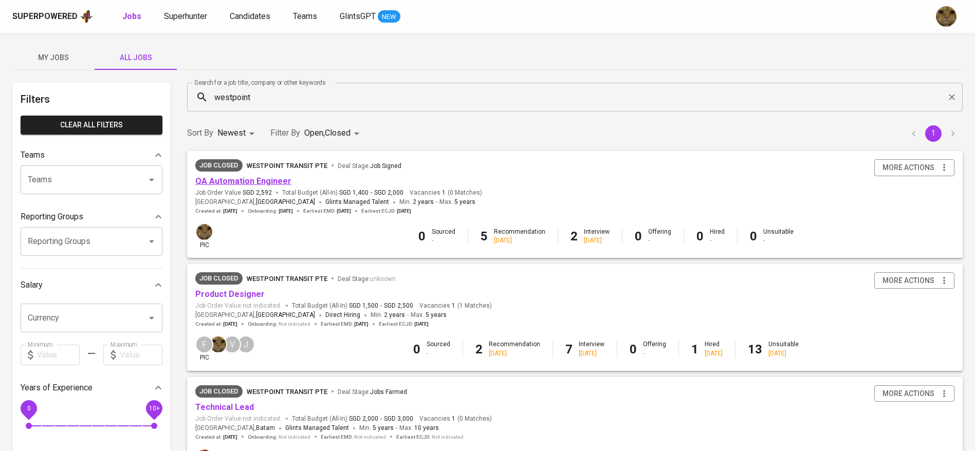
click at [251, 180] on link "QA Automation Engineer" at bounding box center [243, 181] width 96 height 10
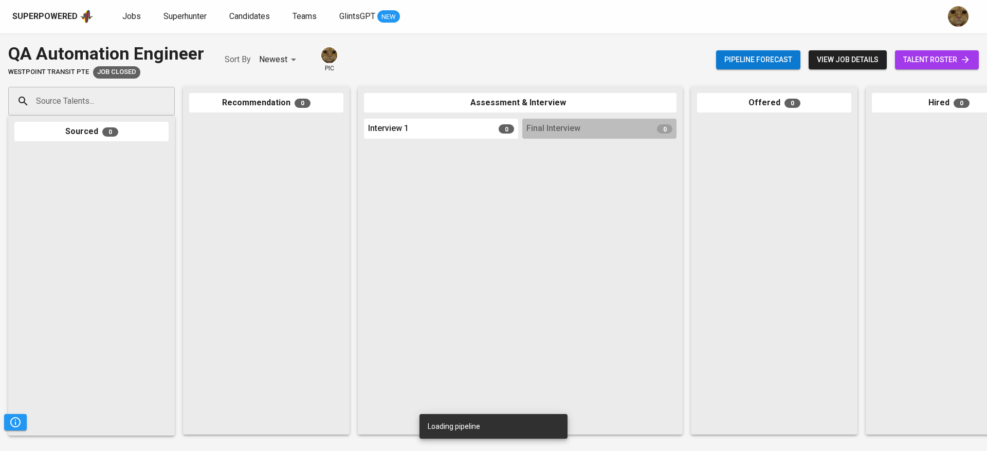
click at [932, 53] on span "talent roster" at bounding box center [936, 59] width 67 height 13
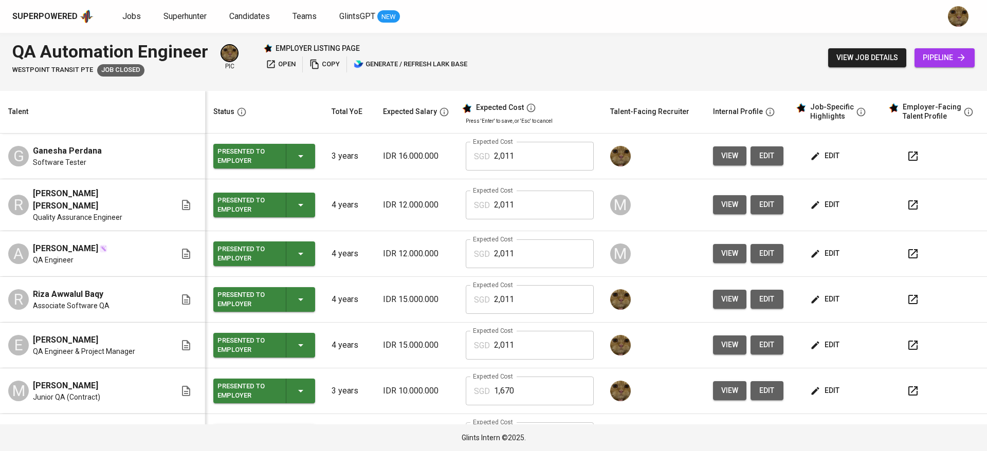
scroll to position [41, 0]
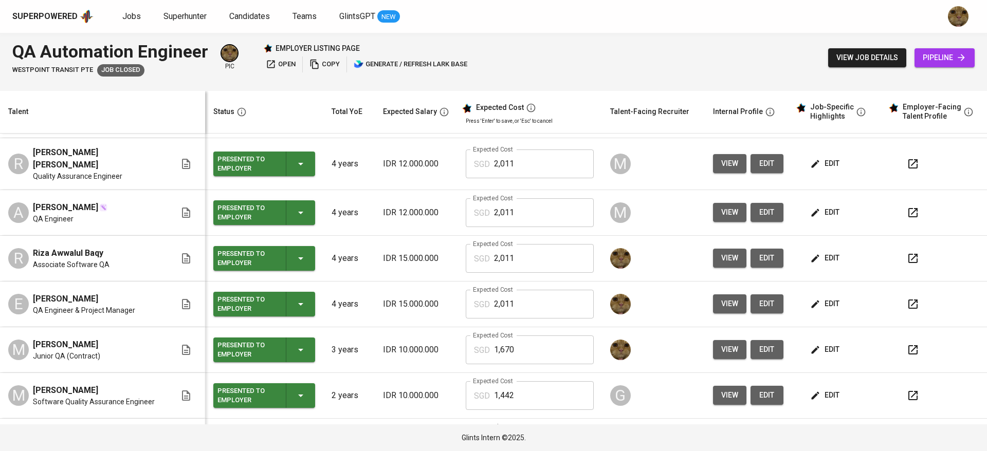
click at [812, 254] on span "edit" at bounding box center [825, 258] width 27 height 13
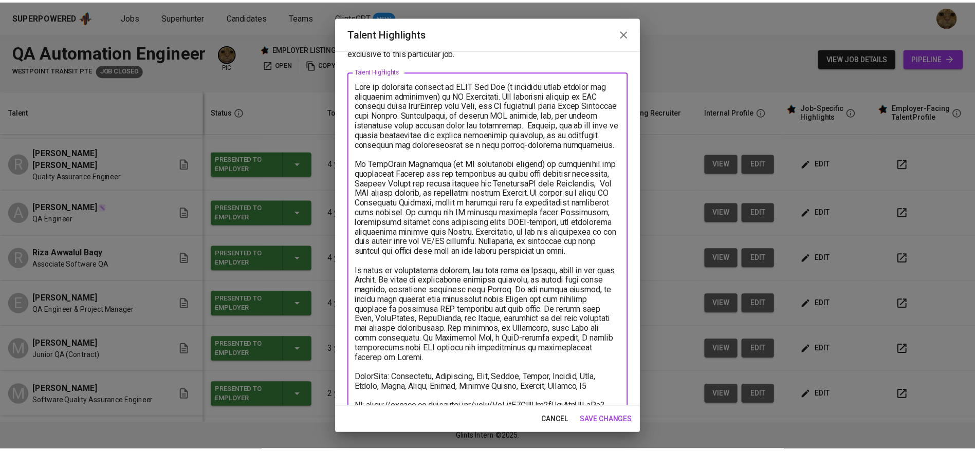
scroll to position [0, 0]
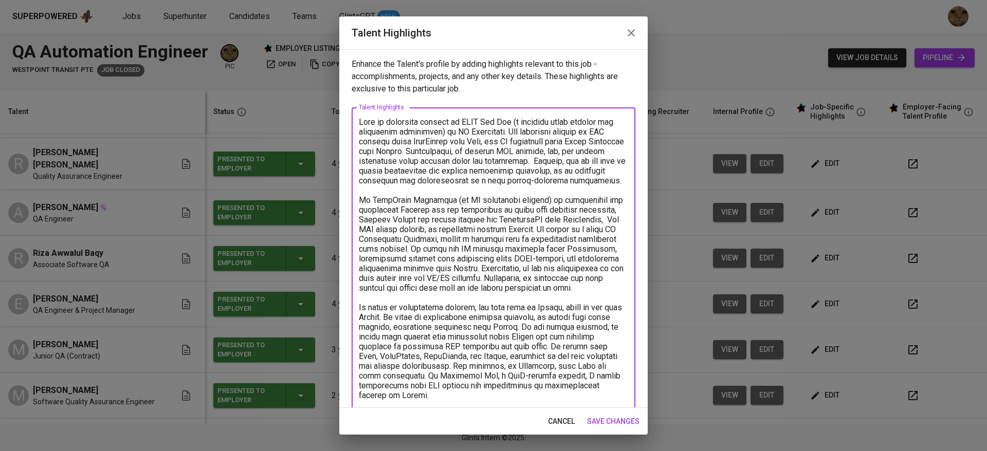
drag, startPoint x: 550, startPoint y: 270, endPoint x: 329, endPoint y: 29, distance: 327.4
click at [329, 29] on div "Talent Highlights Enhance the Talent's profile by adding highlights relevant to…" at bounding box center [493, 225] width 987 height 451
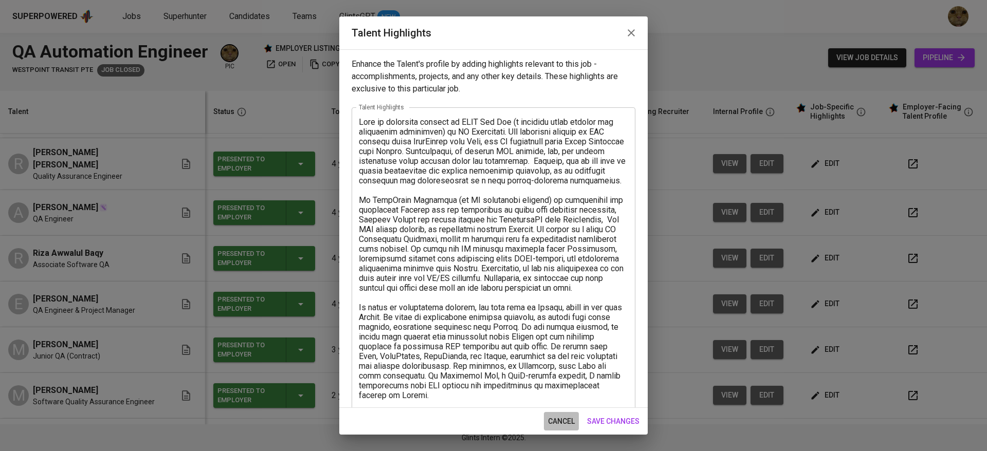
click at [569, 424] on span "cancel" at bounding box center [561, 421] width 27 height 13
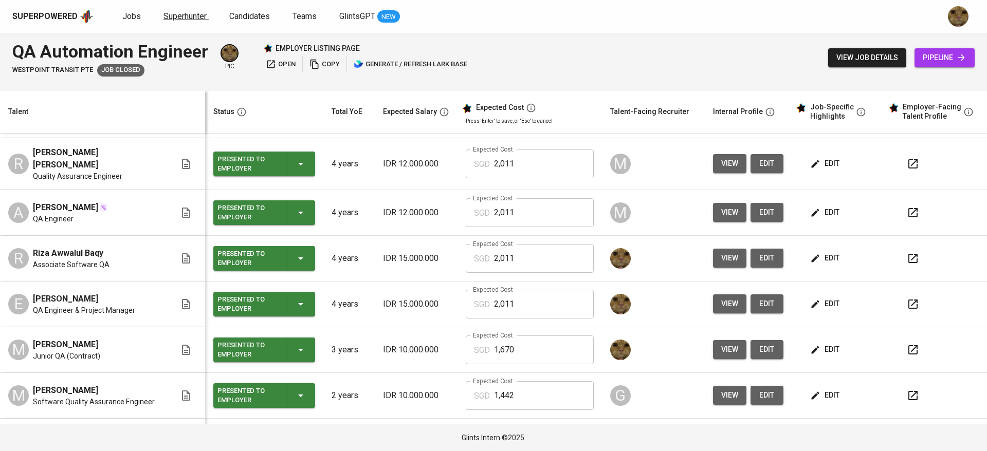
click at [179, 20] on span "Superhunter" at bounding box center [184, 16] width 43 height 10
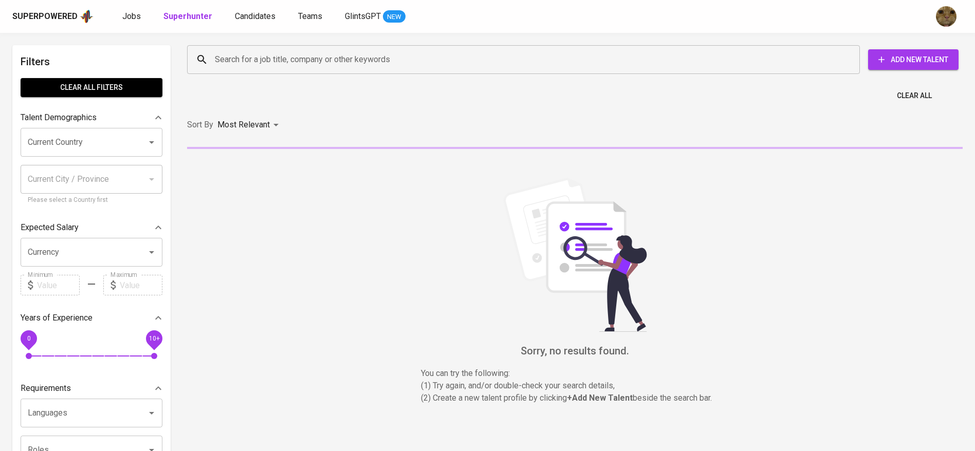
click at [248, 5] on div "Superpowered Jobs Superhunter Candidates Teams GlintsGPT NEW" at bounding box center [487, 16] width 975 height 33
click at [233, 25] on div "Superpowered Jobs Superhunter Candidates Teams GlintsGPT NEW" at bounding box center [487, 16] width 975 height 33
click at [242, 18] on span "Candidates" at bounding box center [255, 16] width 41 height 10
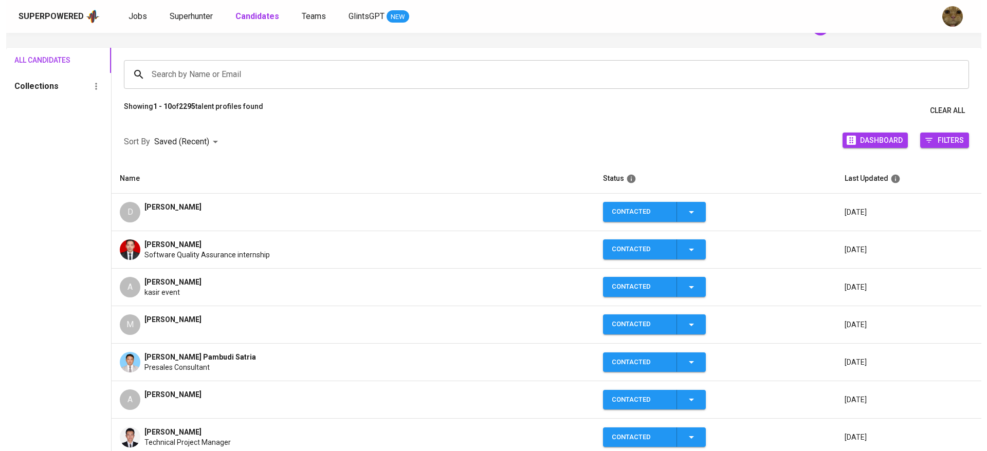
scroll to position [61, 0]
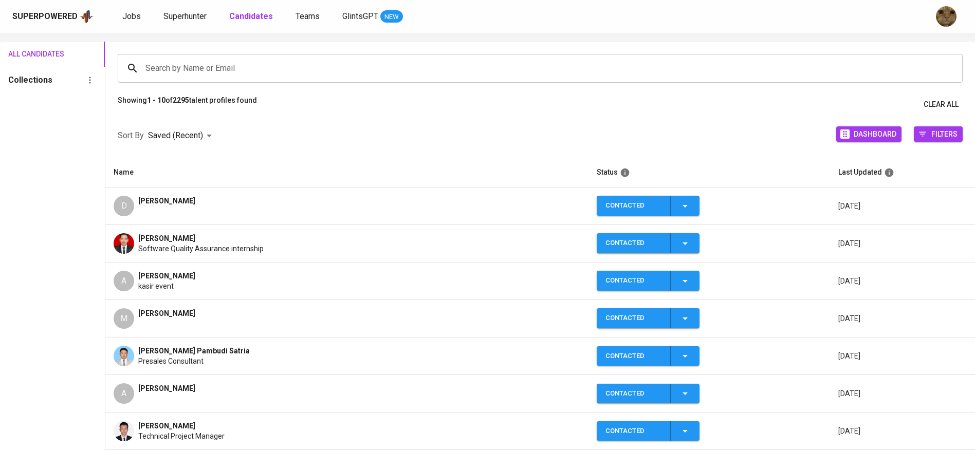
click at [173, 232] on td "Muhammad Nur Fauzan Software Quality Assurance internship" at bounding box center [346, 244] width 483 height 38
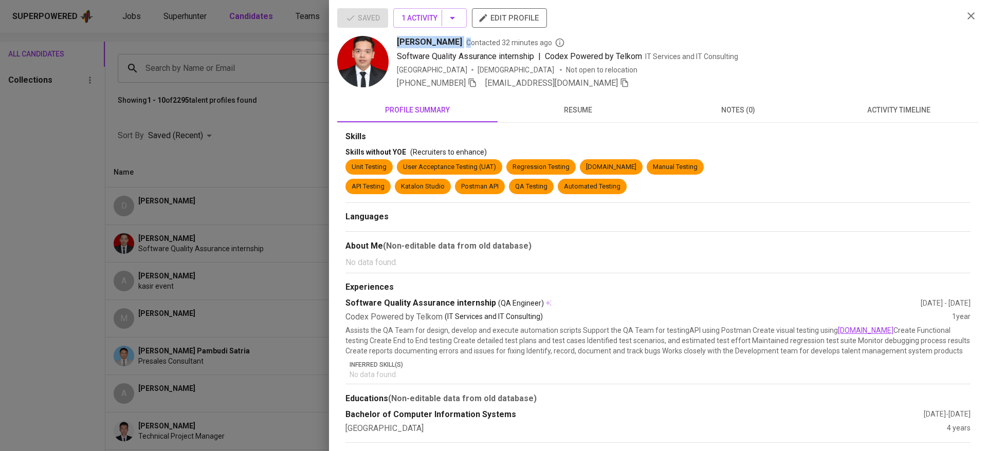
drag, startPoint x: 389, startPoint y: 36, endPoint x: 494, endPoint y: 38, distance: 105.4
click at [494, 38] on div "Muhammad Nur Fauzan Contacted 32 minutes ago Software Quality Assurance interns…" at bounding box center [646, 62] width 618 height 53
copy div "Muhammad Nur Fauzan C"
